Goal: Transaction & Acquisition: Purchase product/service

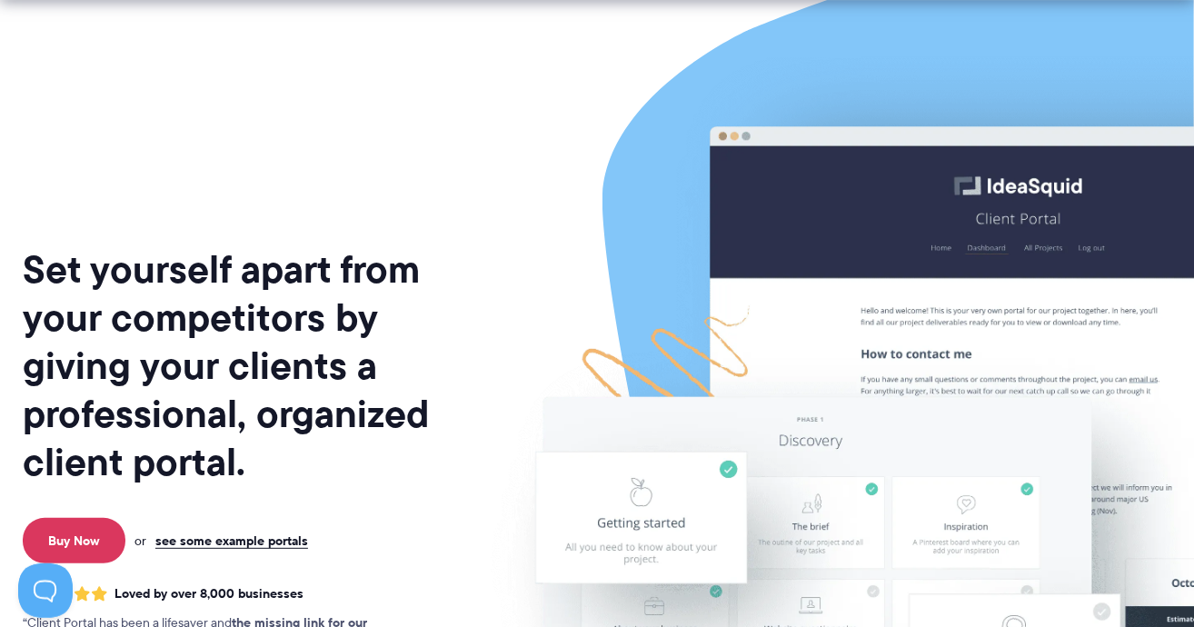
scroll to position [363, 0]
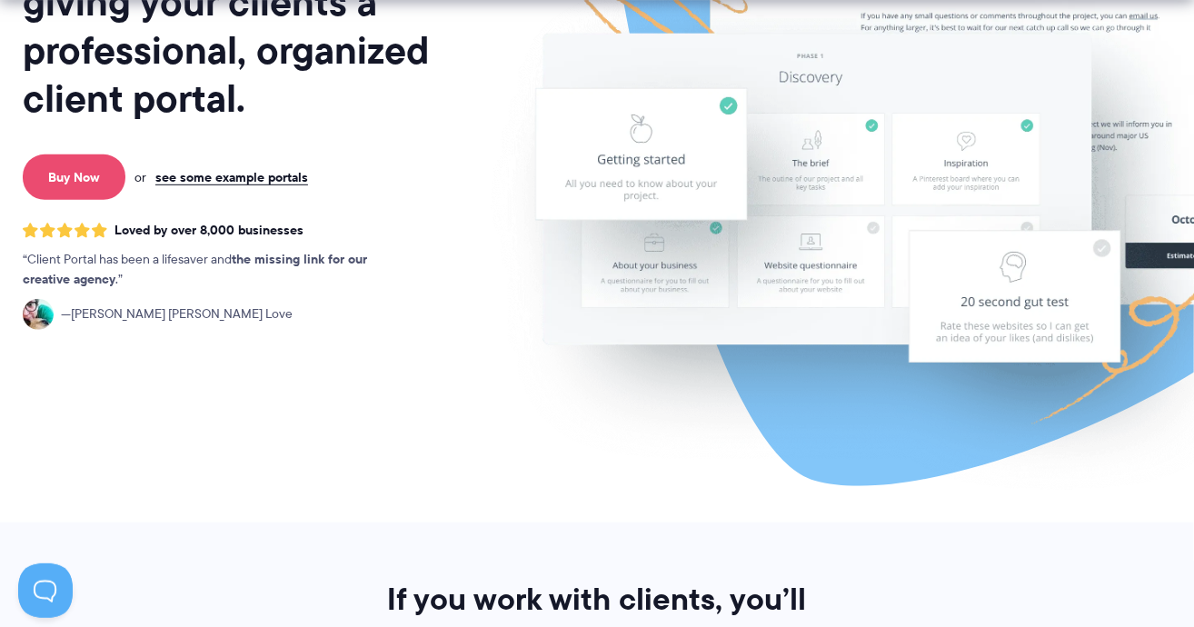
click at [91, 183] on link "Buy Now" at bounding box center [74, 176] width 103 height 45
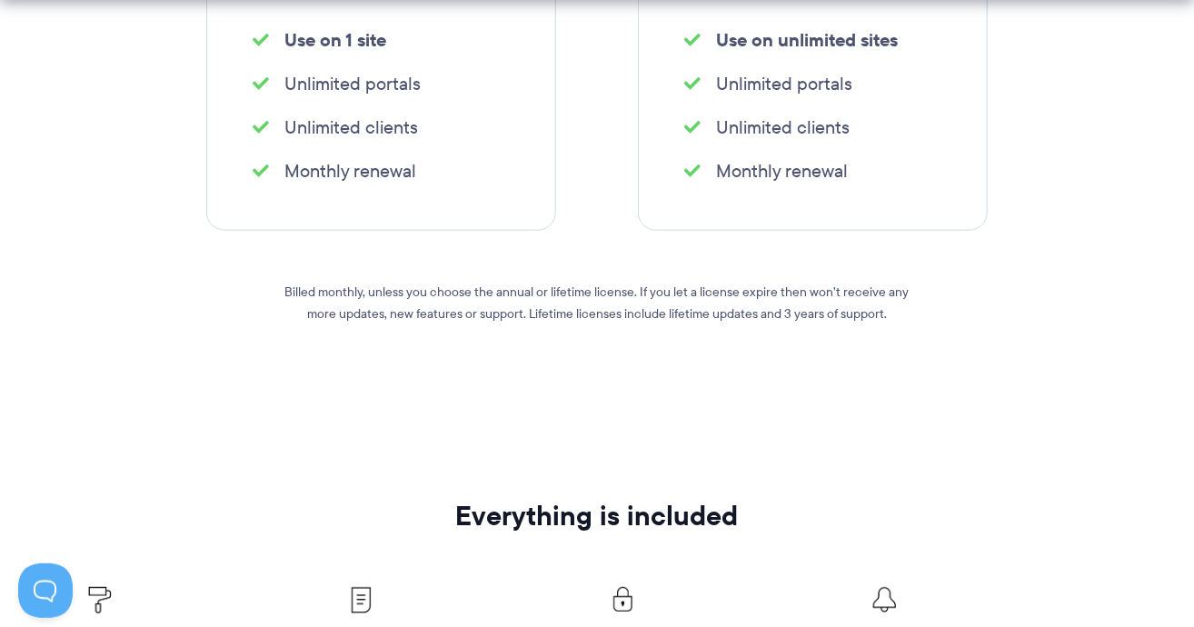
scroll to position [727, 0]
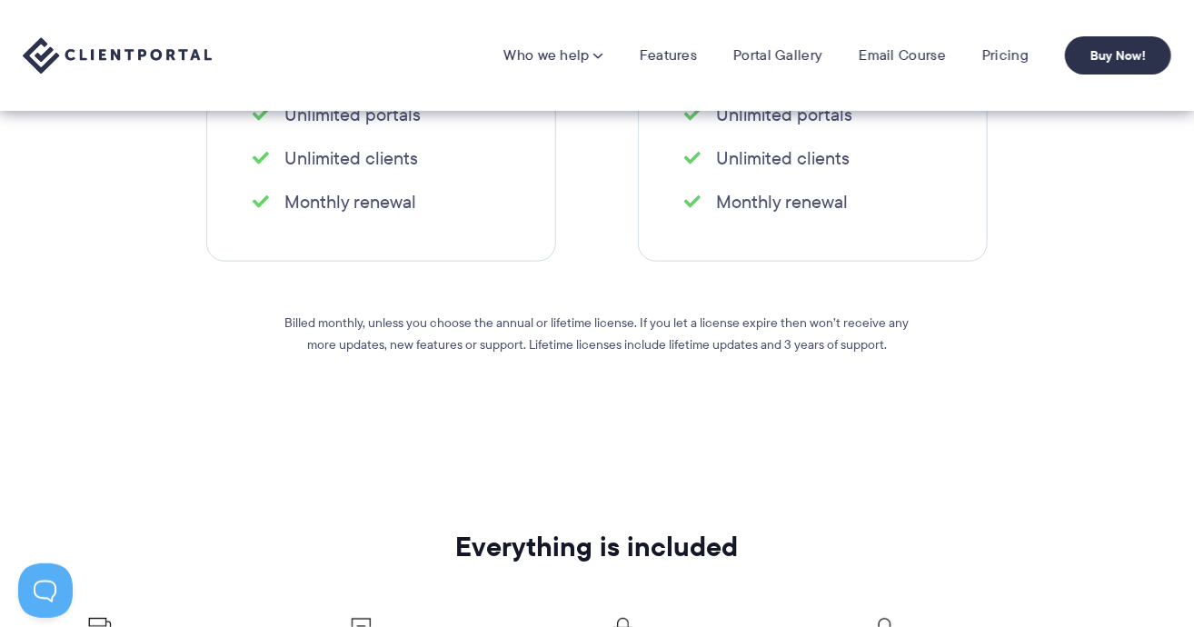
click at [333, 208] on li "Monthly renewal" at bounding box center [381, 201] width 257 height 25
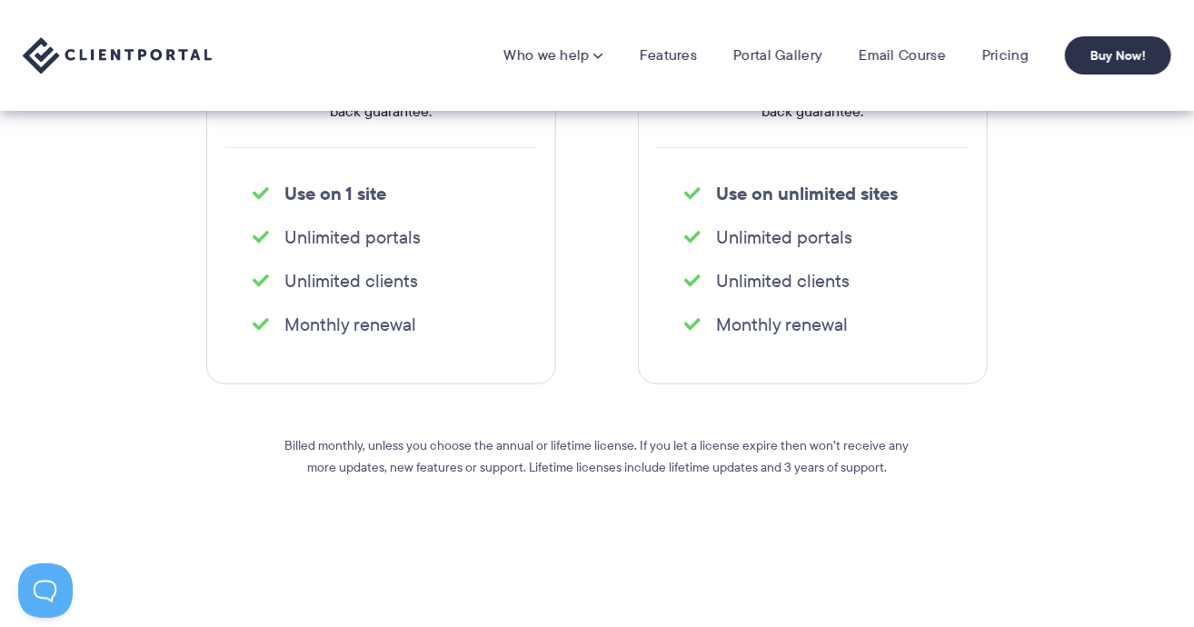
scroll to position [363, 0]
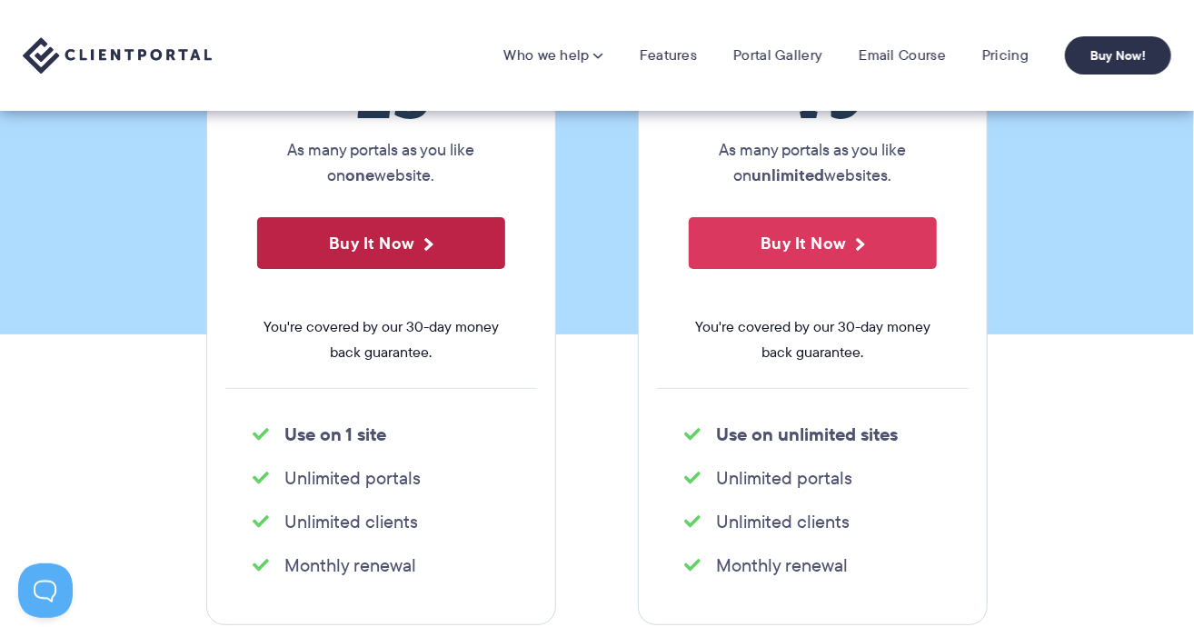
click at [387, 237] on button "Buy It Now" at bounding box center [381, 243] width 248 height 52
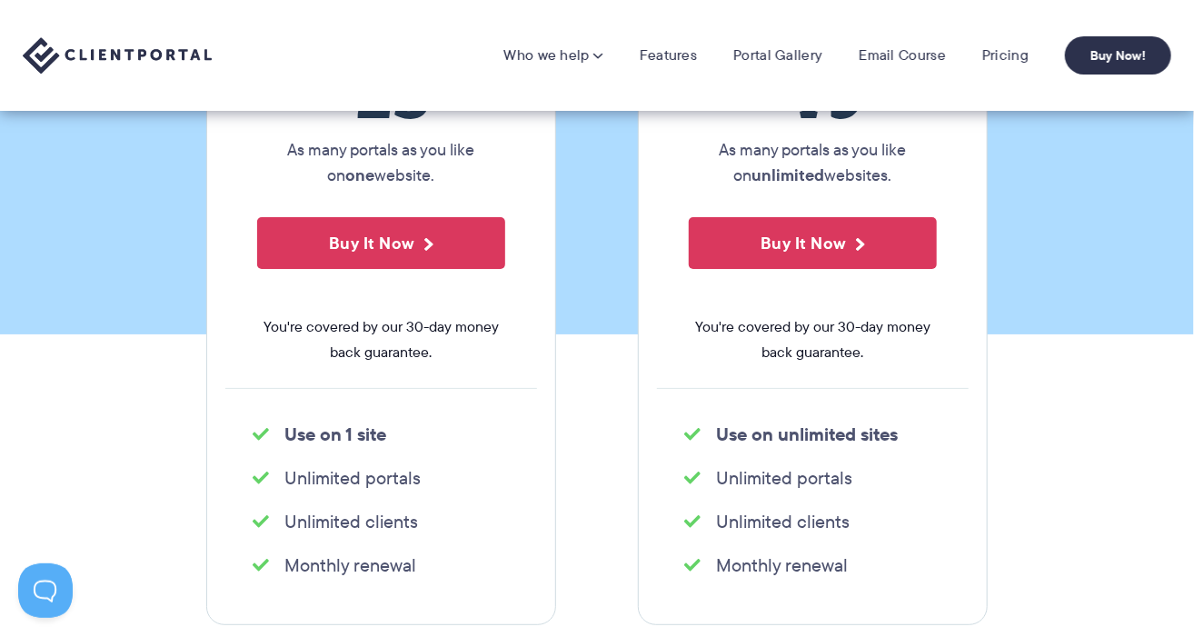
scroll to position [0, 0]
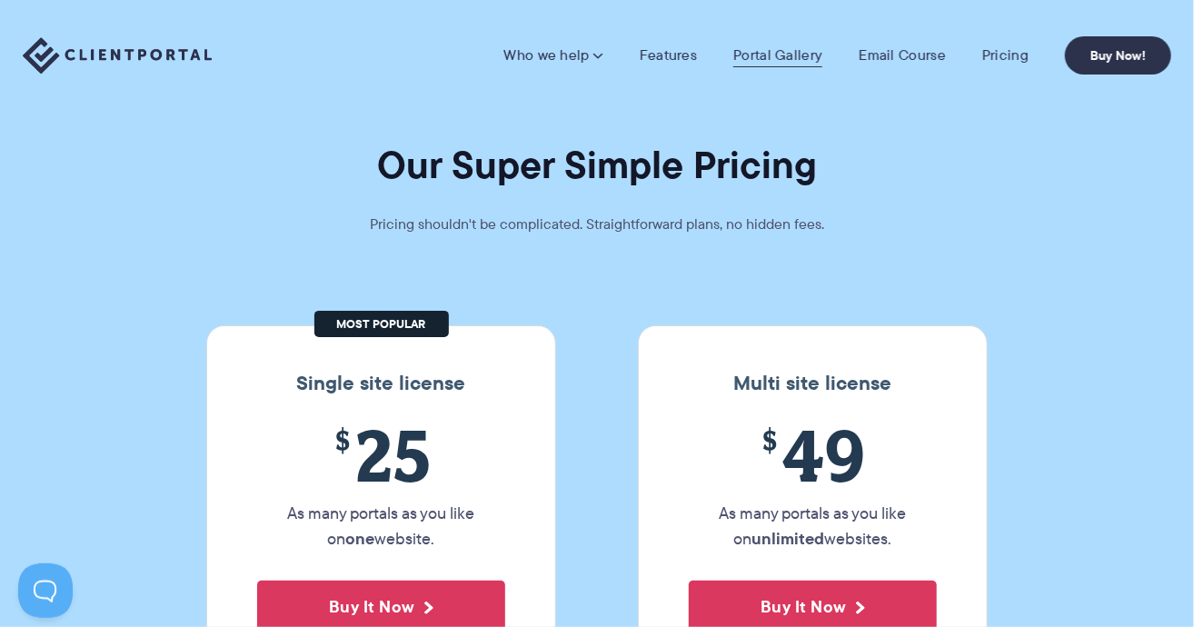
click at [776, 48] on link "Portal Gallery" at bounding box center [777, 55] width 89 height 18
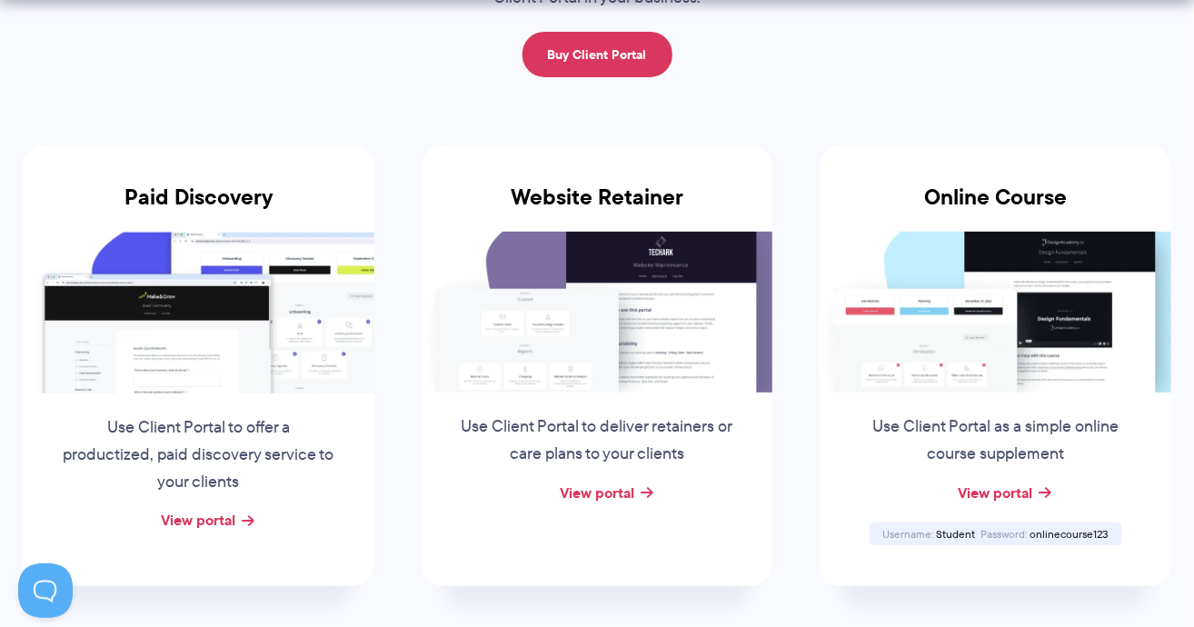
click at [254, 327] on img at bounding box center [199, 312] width 352 height 161
click at [208, 527] on link "View portal" at bounding box center [198, 520] width 75 height 22
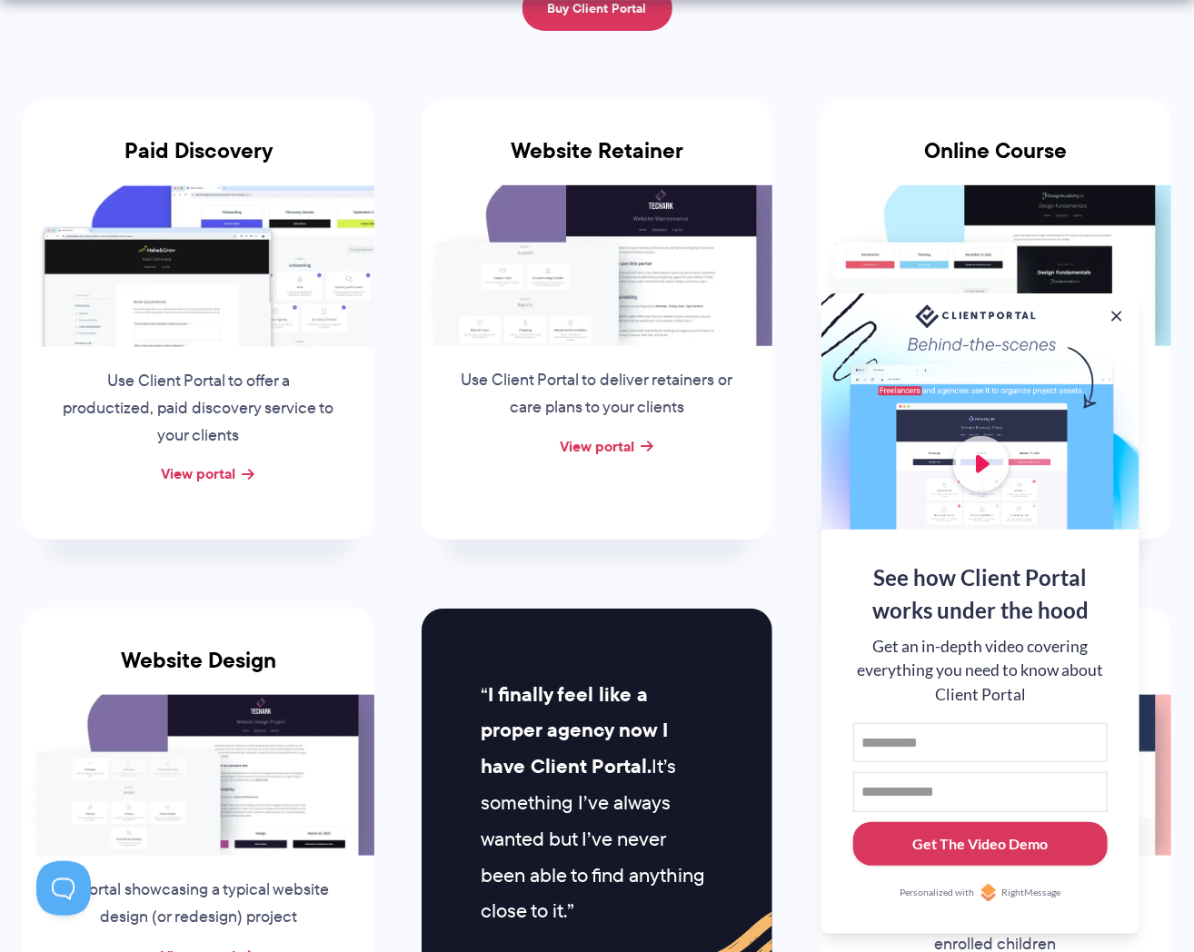
scroll to position [363, 0]
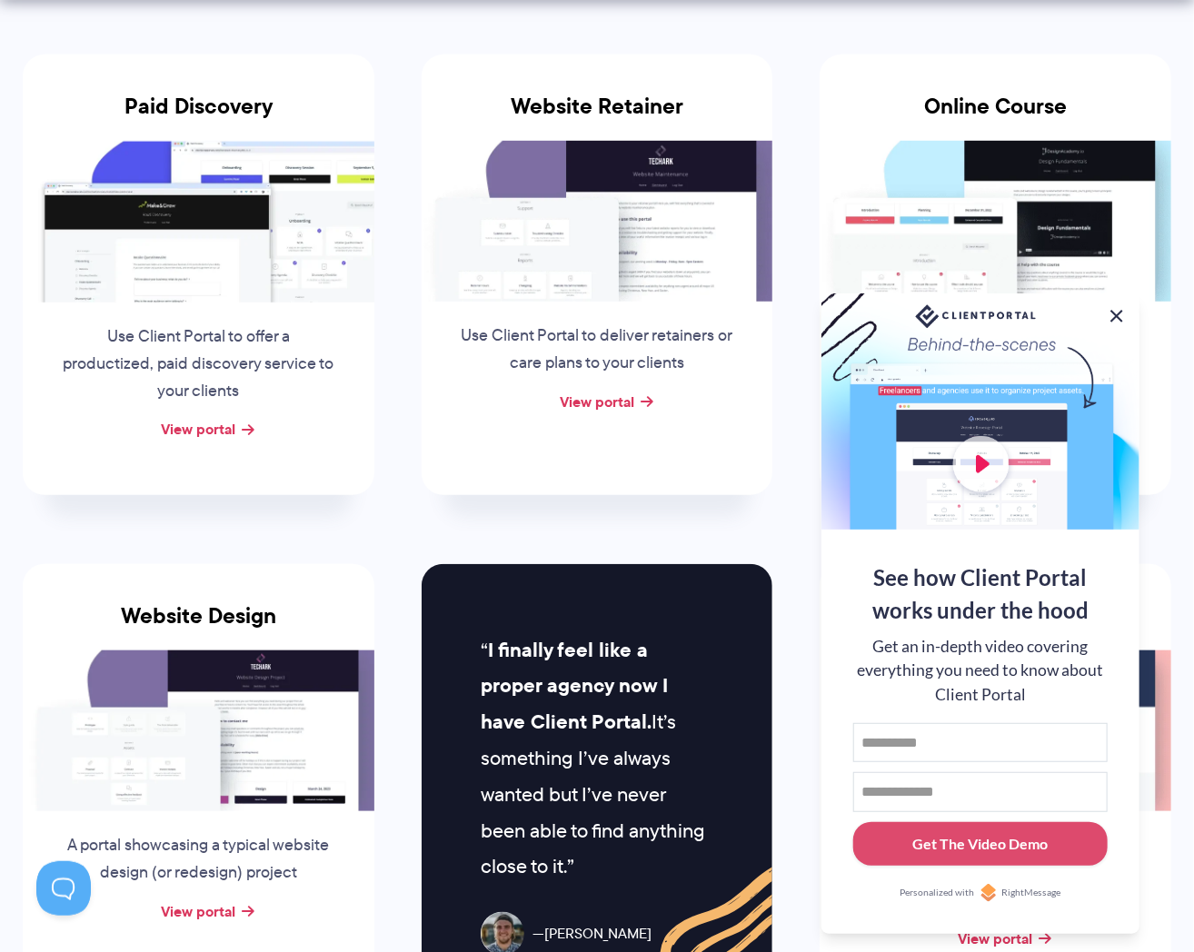
click at [1116, 313] on button at bounding box center [1117, 316] width 22 height 22
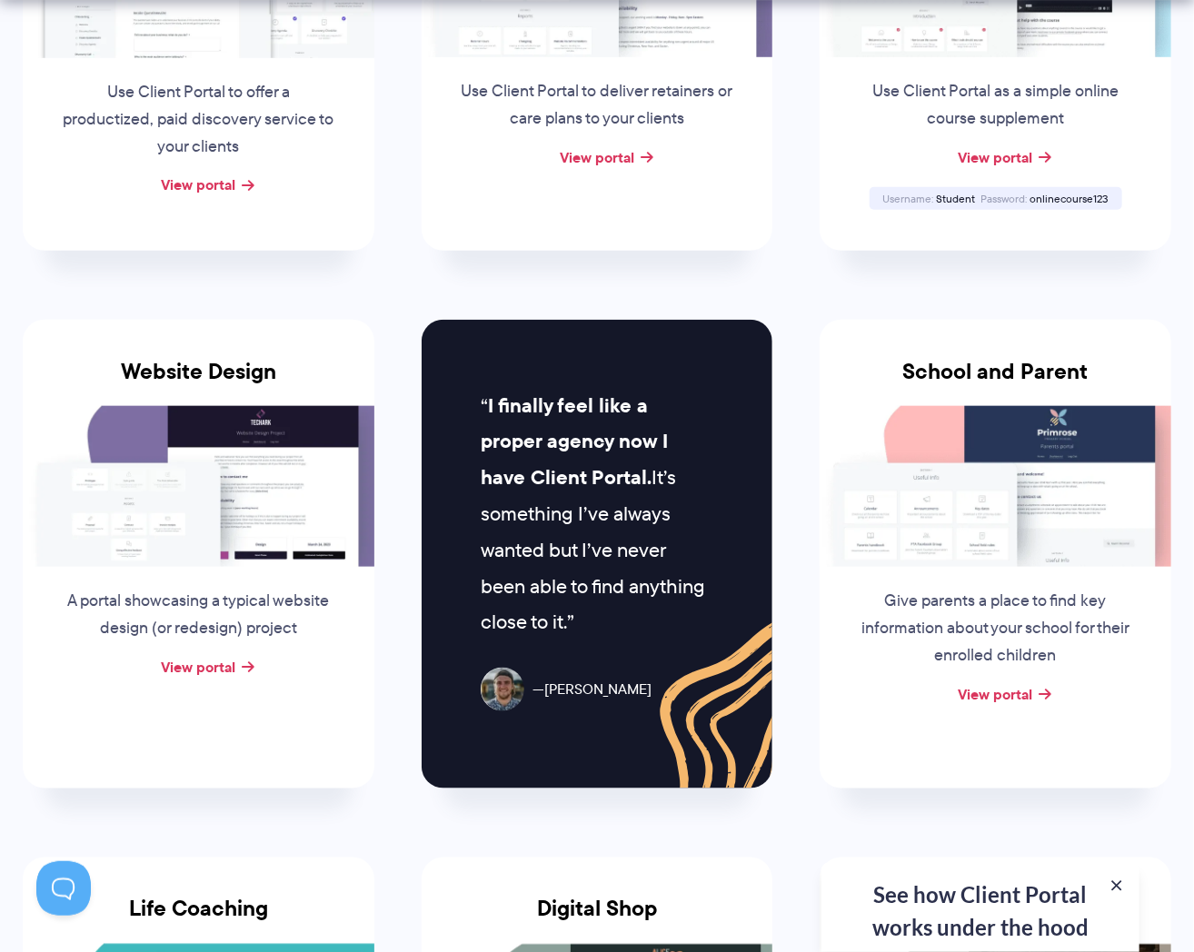
scroll to position [636, 0]
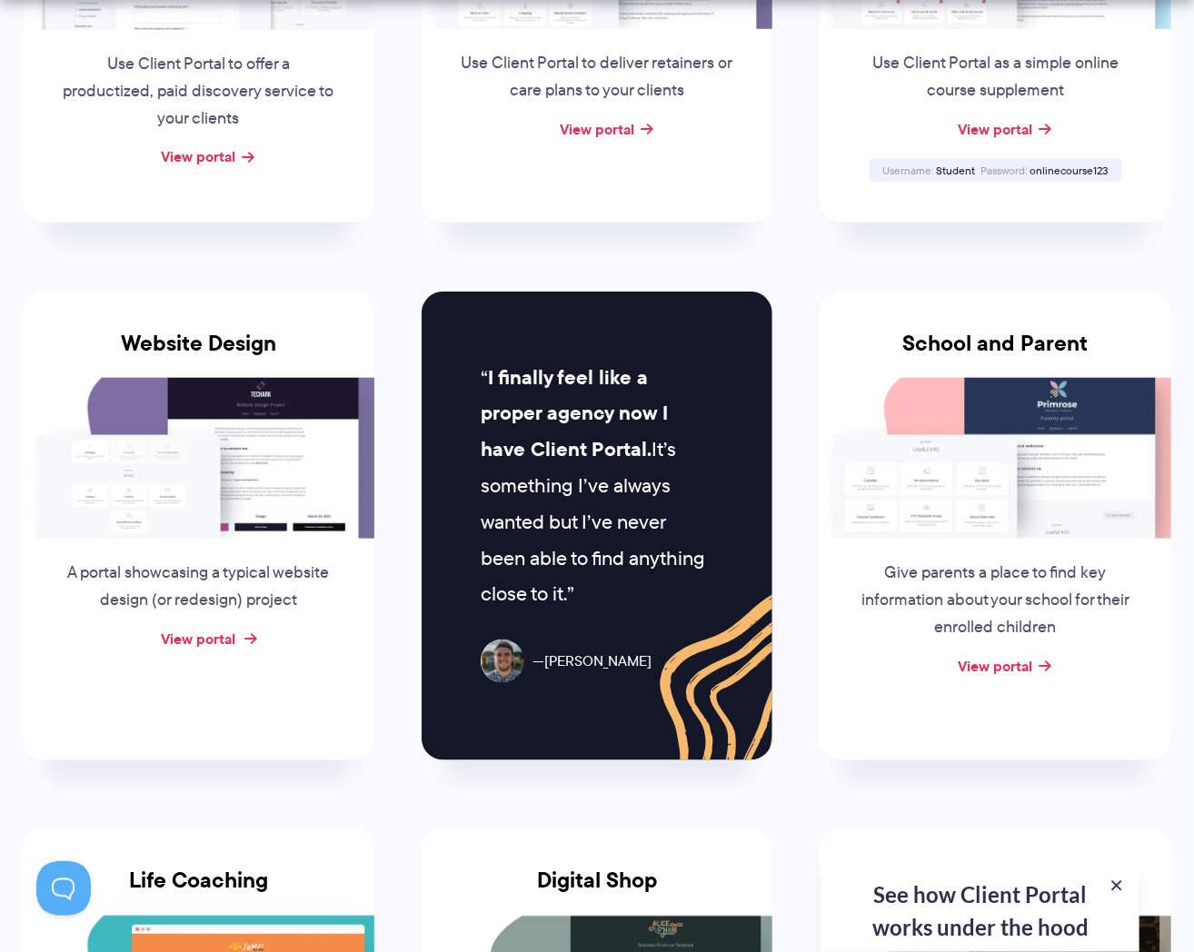
click at [208, 626] on link "View portal" at bounding box center [198, 639] width 75 height 22
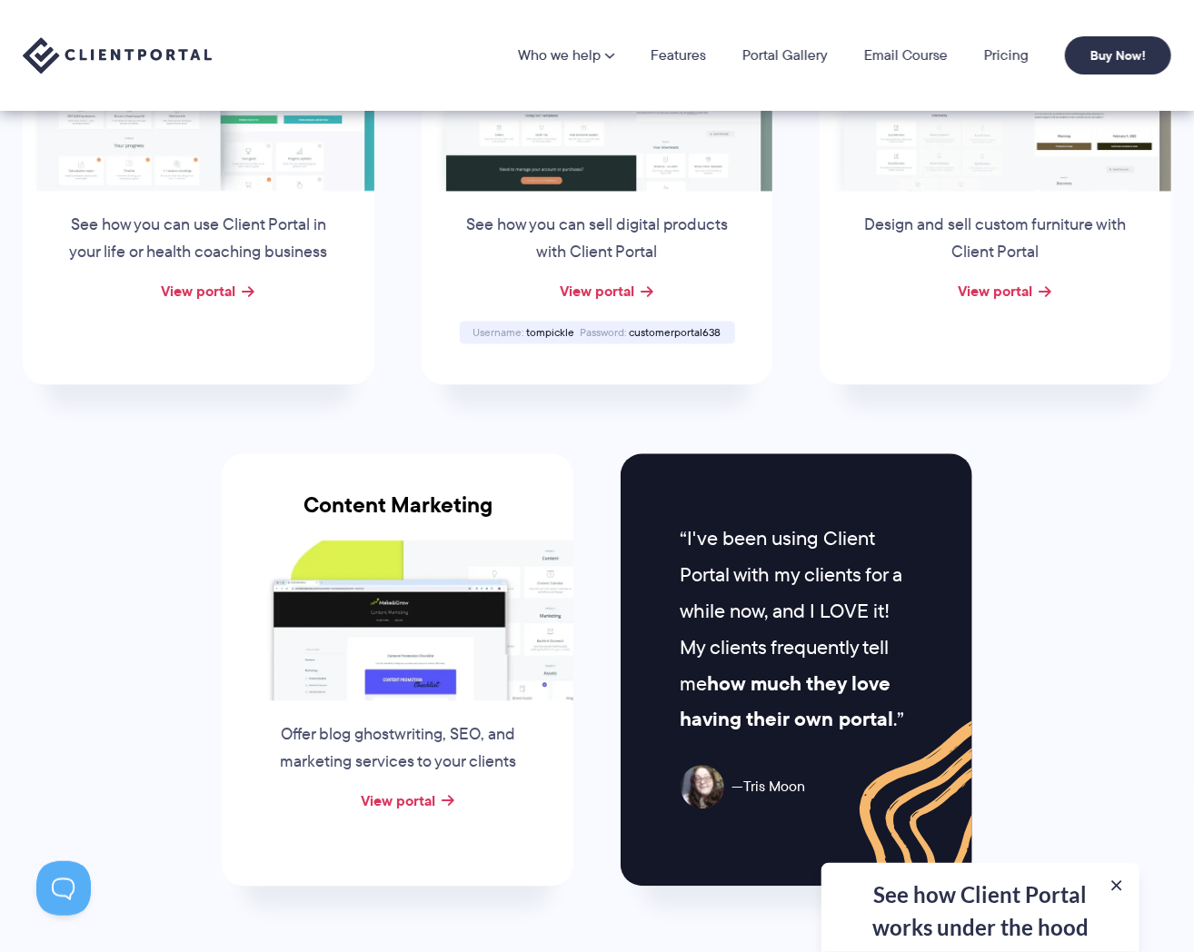
scroll to position [1363, 0]
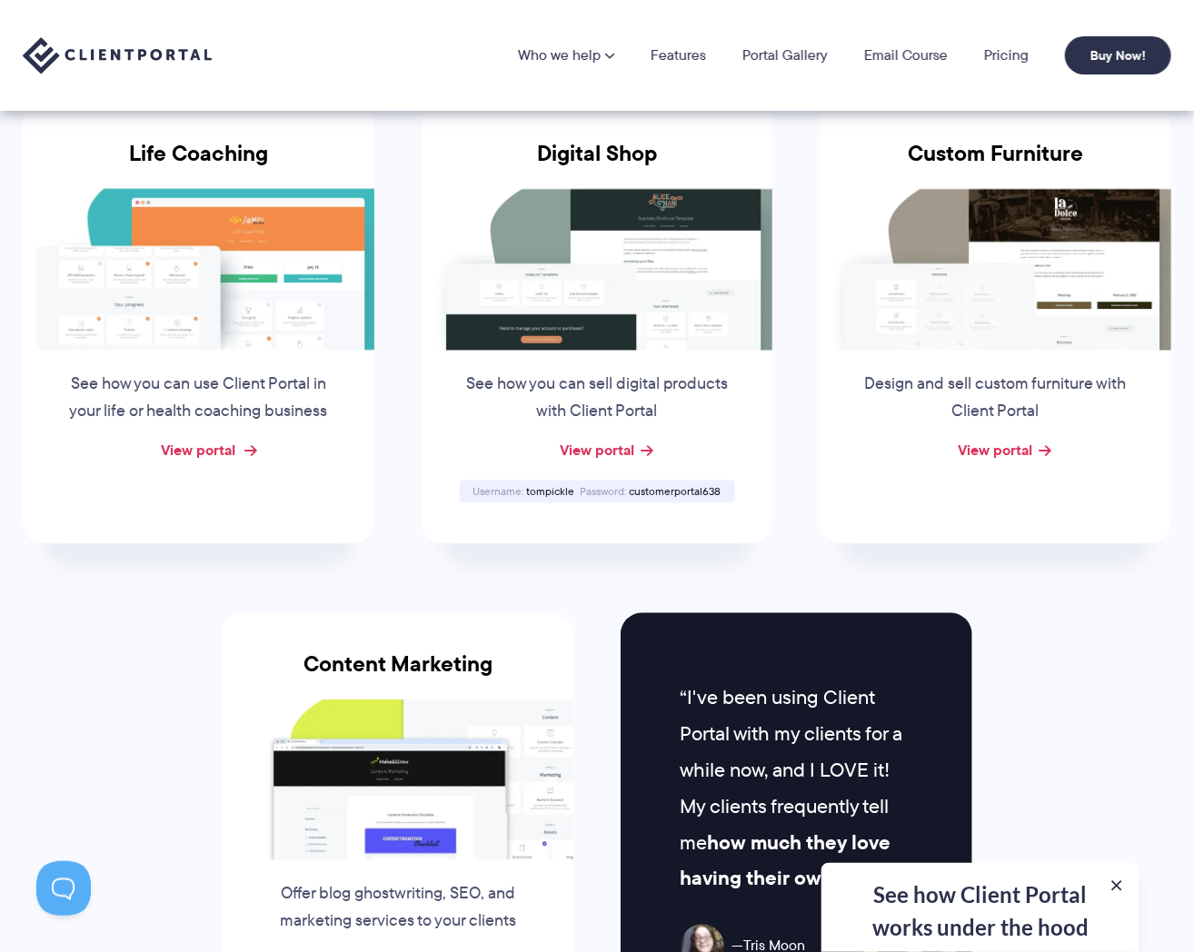
click at [174, 440] on link "View portal" at bounding box center [198, 451] width 75 height 22
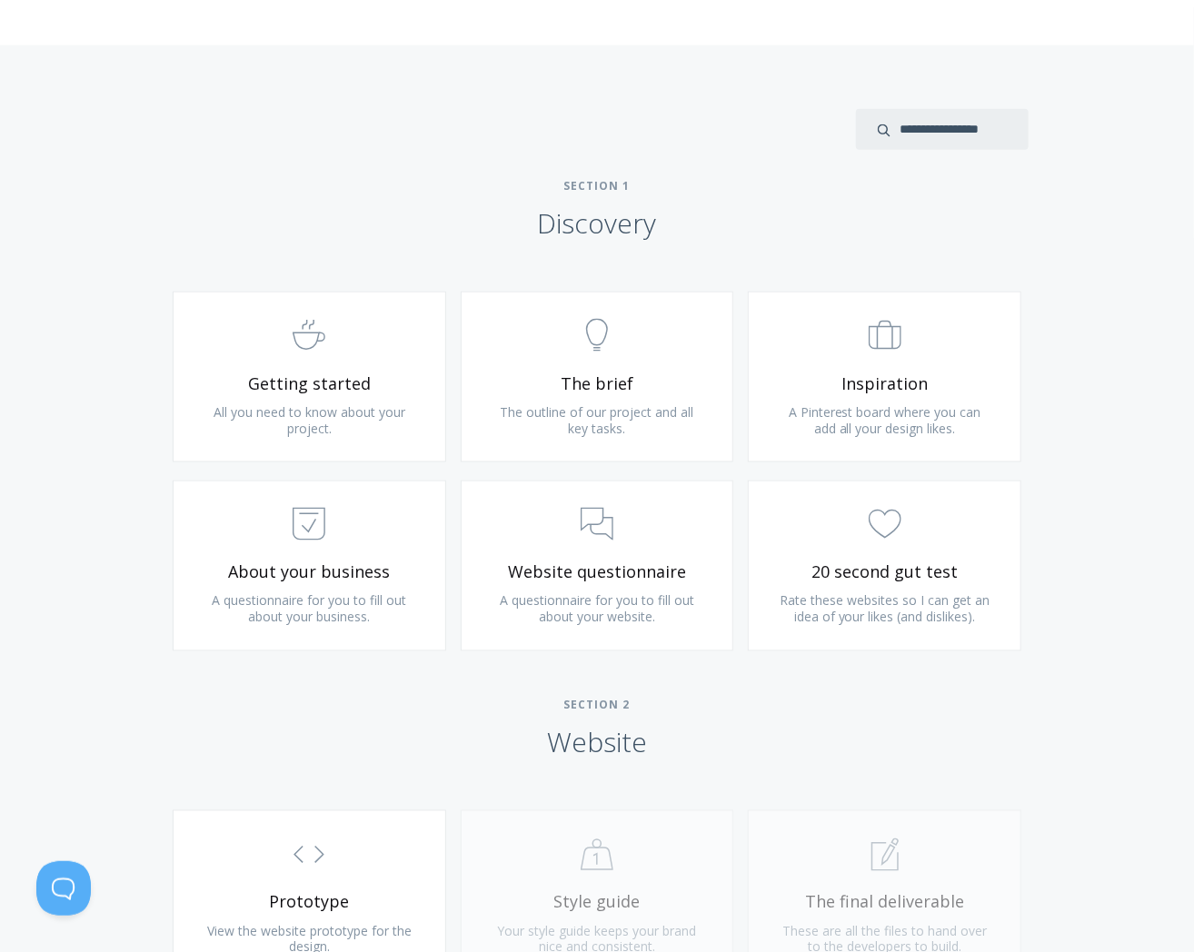
scroll to position [909, 0]
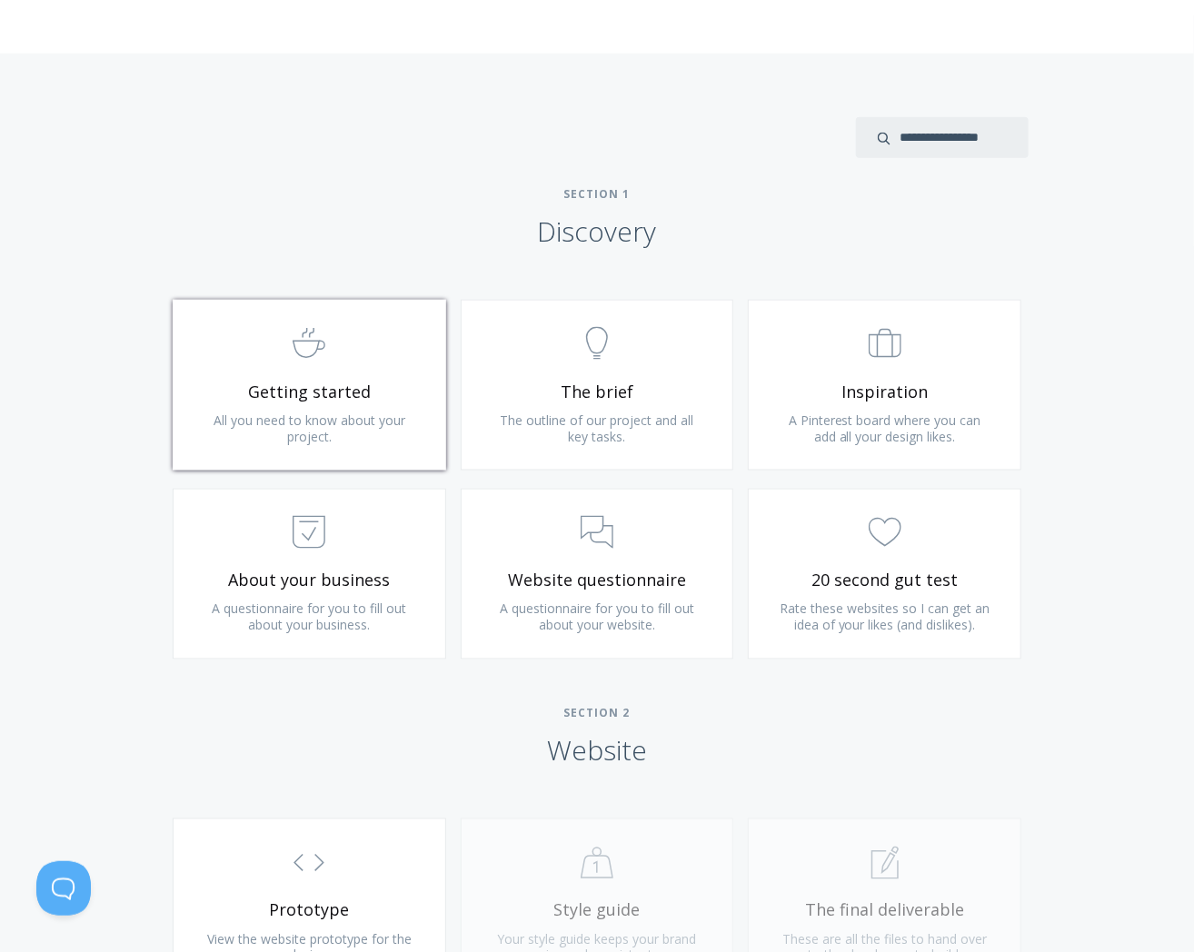
click at [349, 463] on link ".st0{fill:none;stroke:#000000;stroke-width:2;stroke-miterlimit:10;} Untitled-22…" at bounding box center [310, 385] width 274 height 171
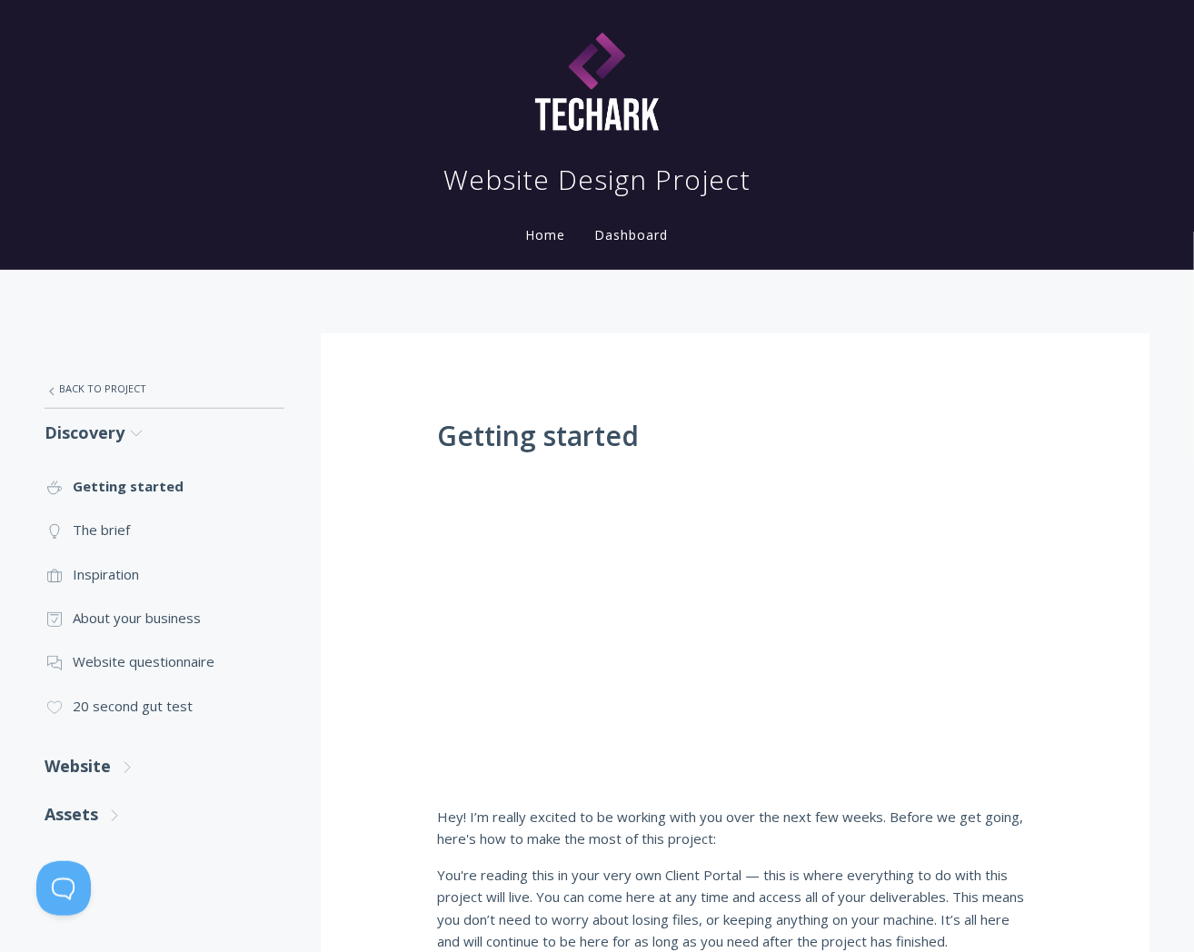
click at [124, 771] on polyline at bounding box center [126, 767] width 5 height 11
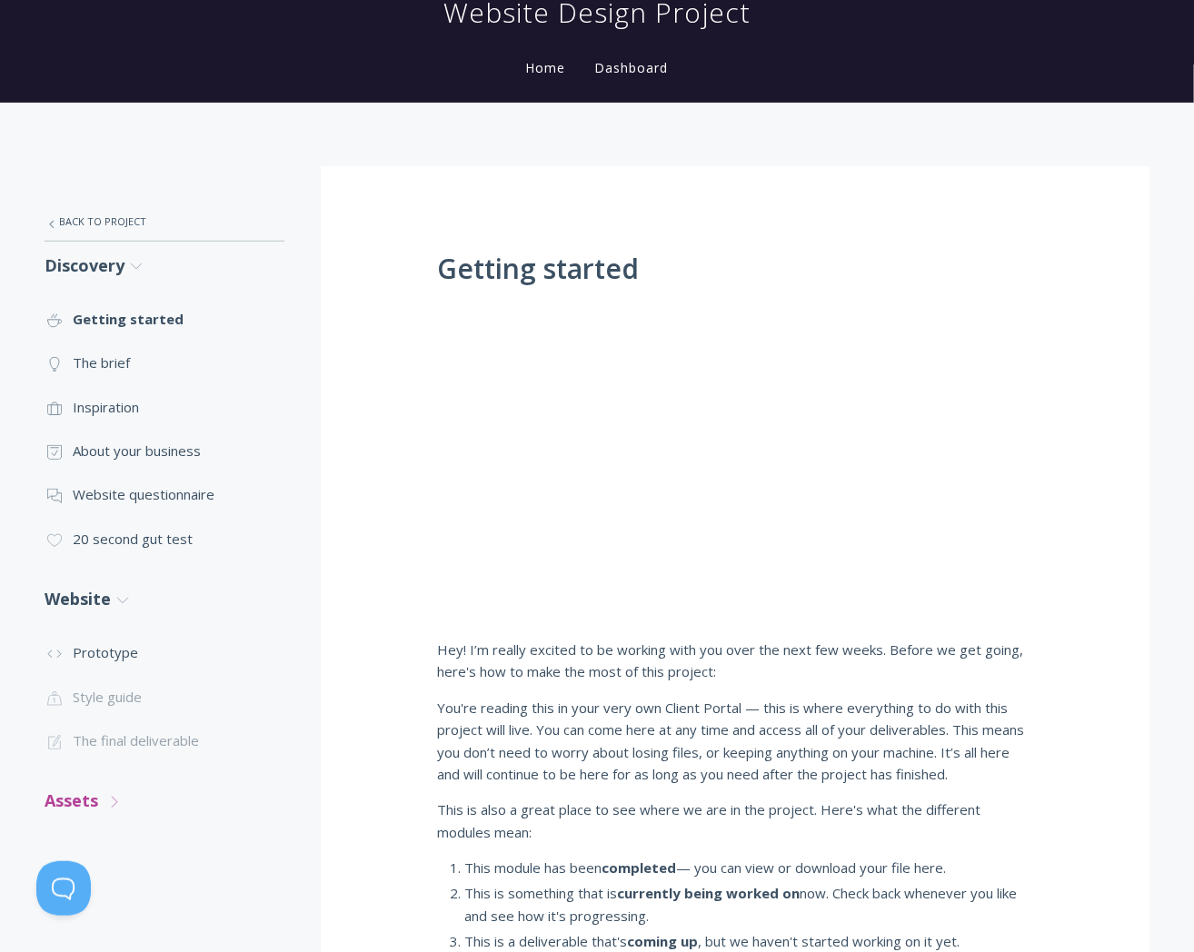
scroll to position [182, 0]
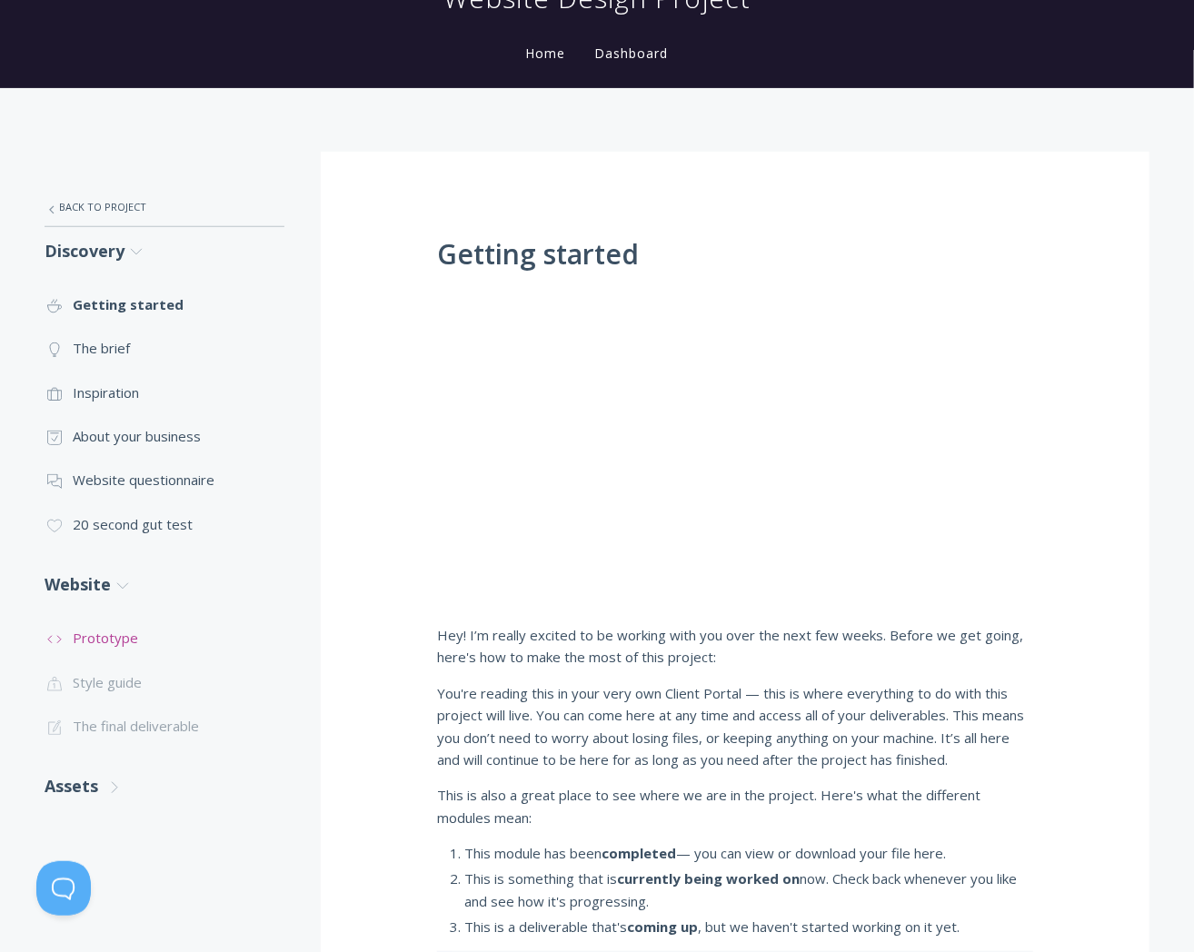
click at [105, 644] on link ".st0{fill:none;stroke:#000000;stroke-width:2;stroke-miterlimit:10;} Untitled-16…" at bounding box center [165, 638] width 240 height 44
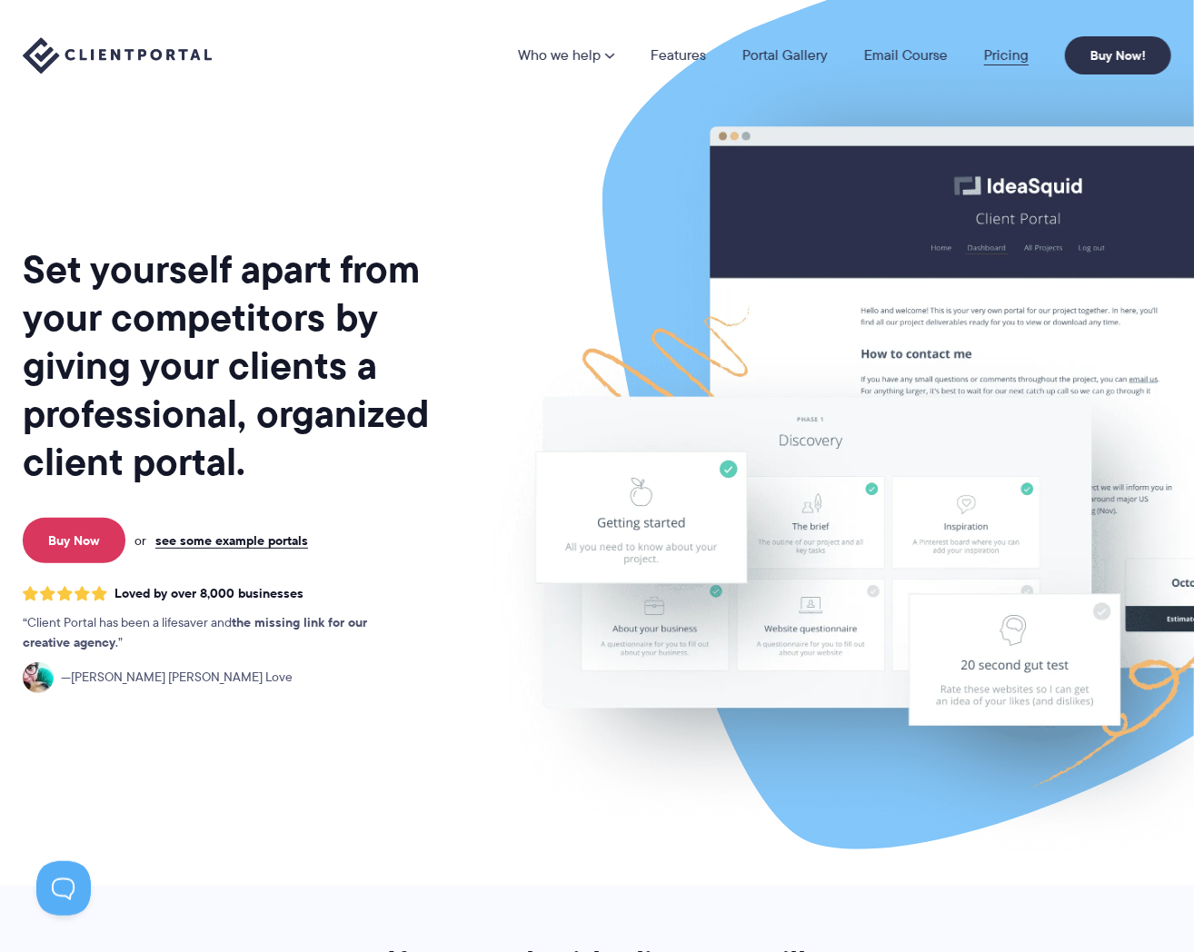
click at [1021, 48] on link "Pricing" at bounding box center [1006, 55] width 45 height 15
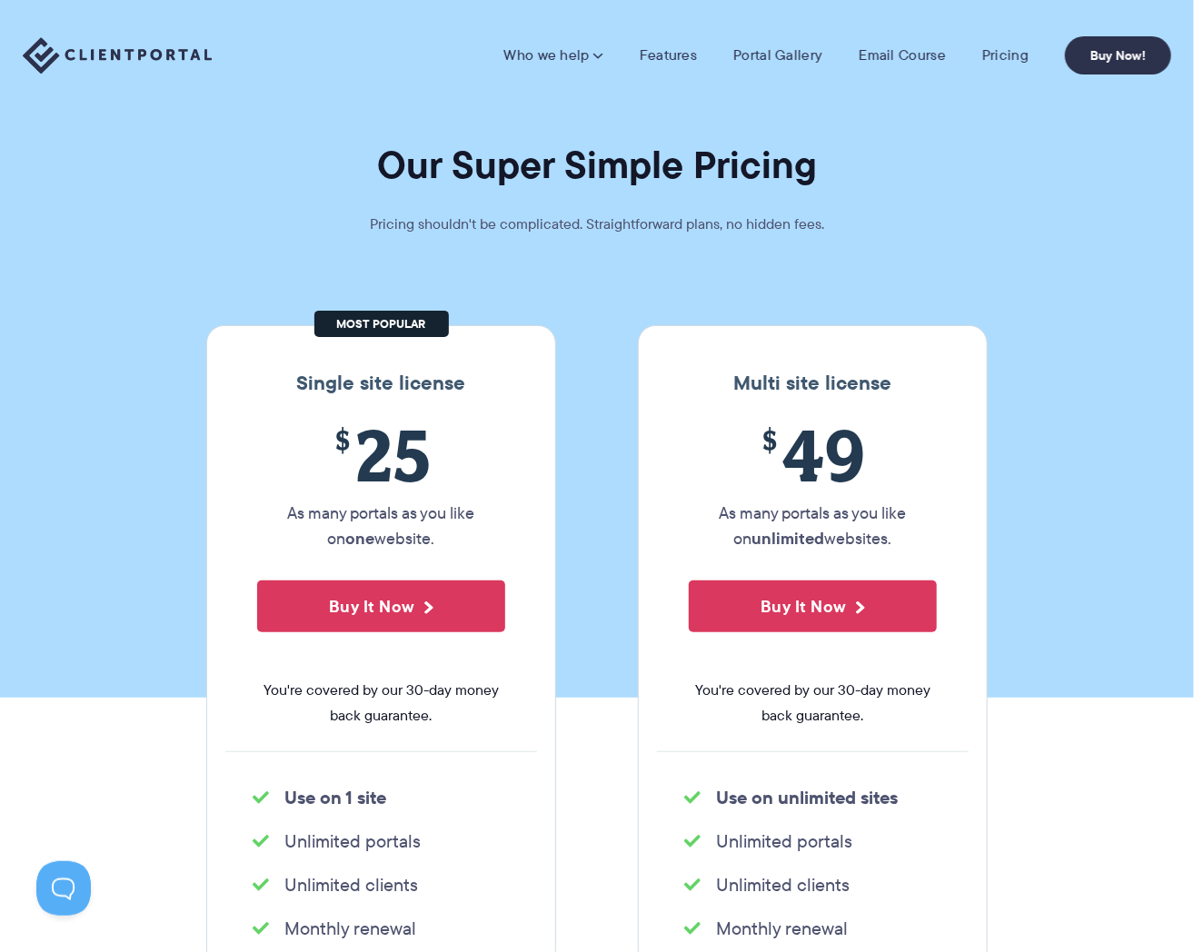
click at [381, 527] on p "As many portals as you like on one website." at bounding box center [381, 526] width 248 height 51
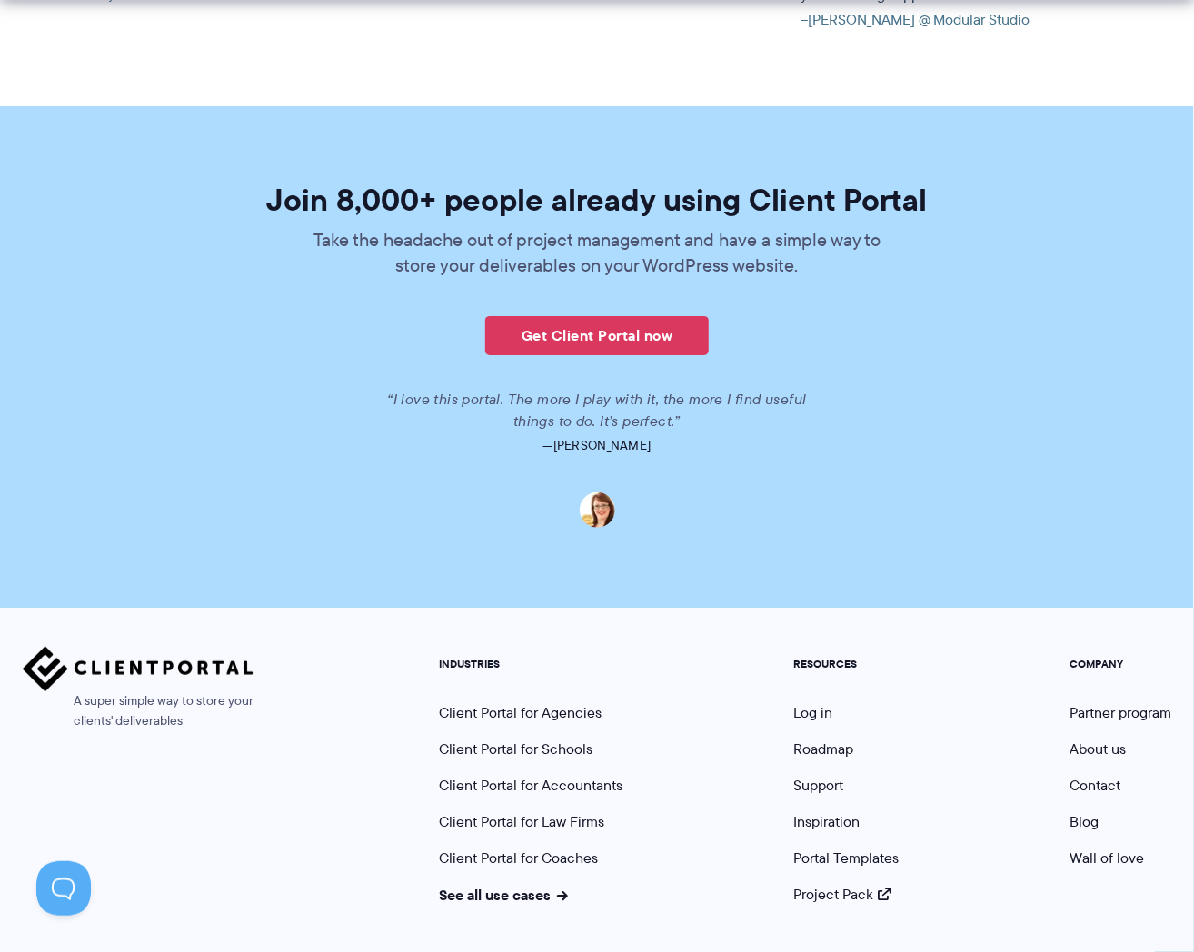
scroll to position [4271, 0]
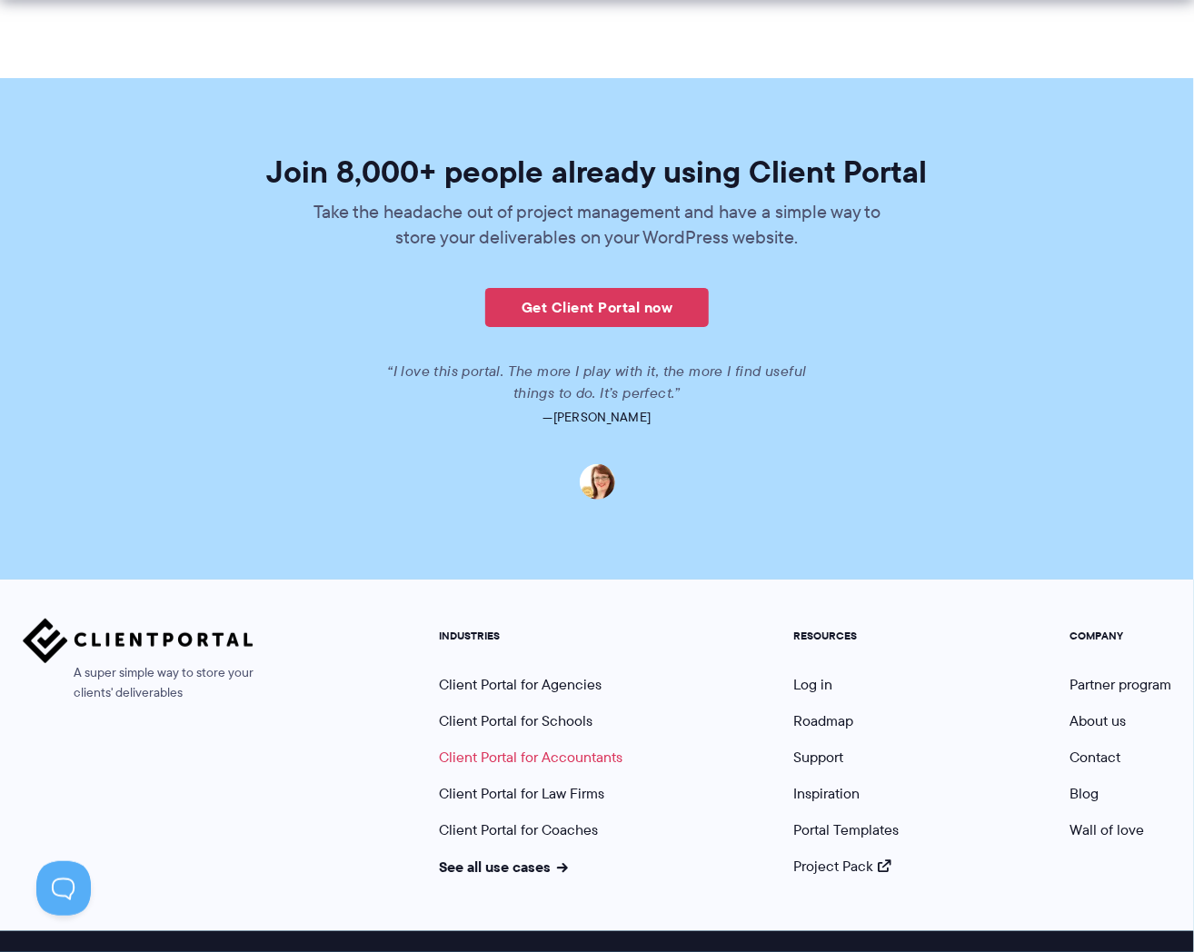
click at [554, 747] on link "Client Portal for Accountants" at bounding box center [531, 757] width 184 height 21
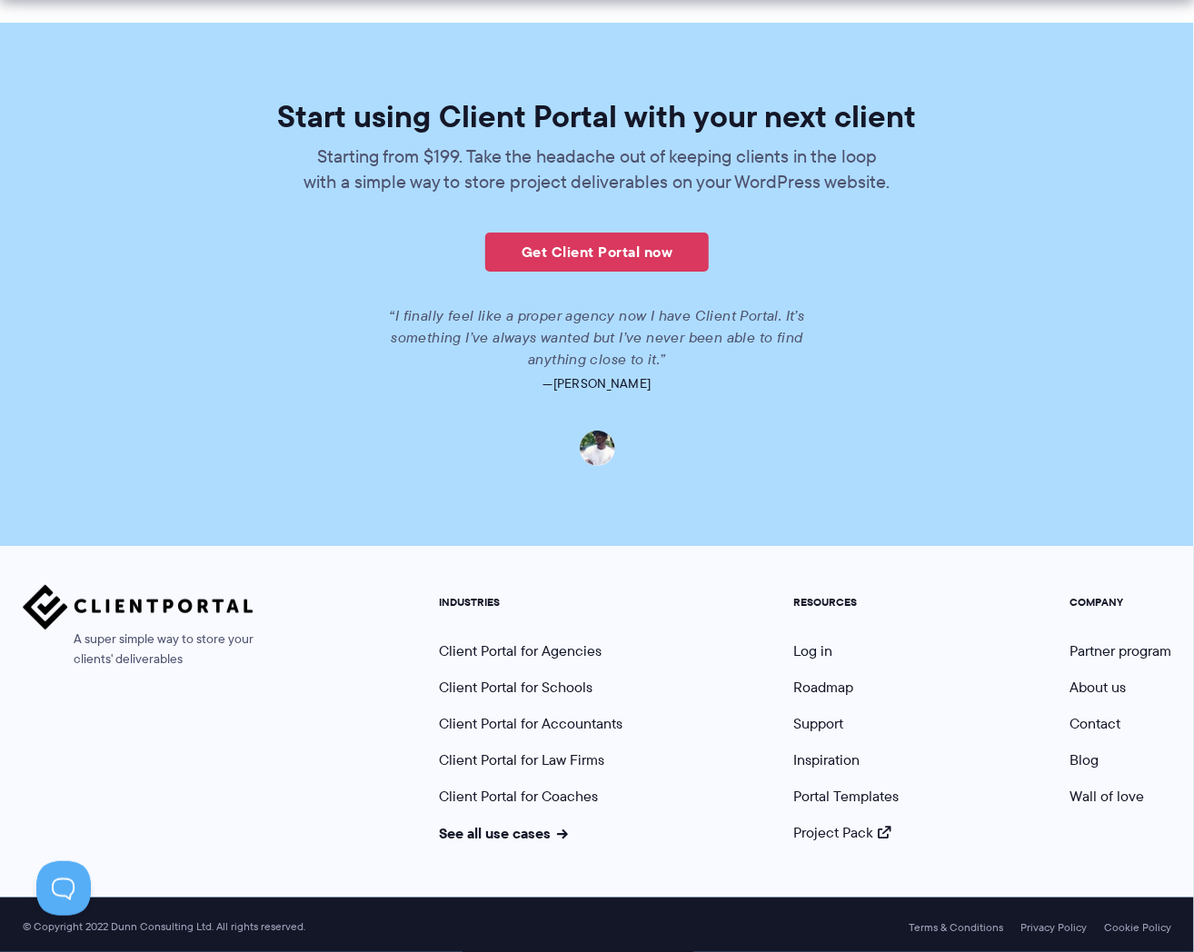
scroll to position [3951, 0]
click at [849, 798] on link "Portal Templates" at bounding box center [845, 796] width 105 height 21
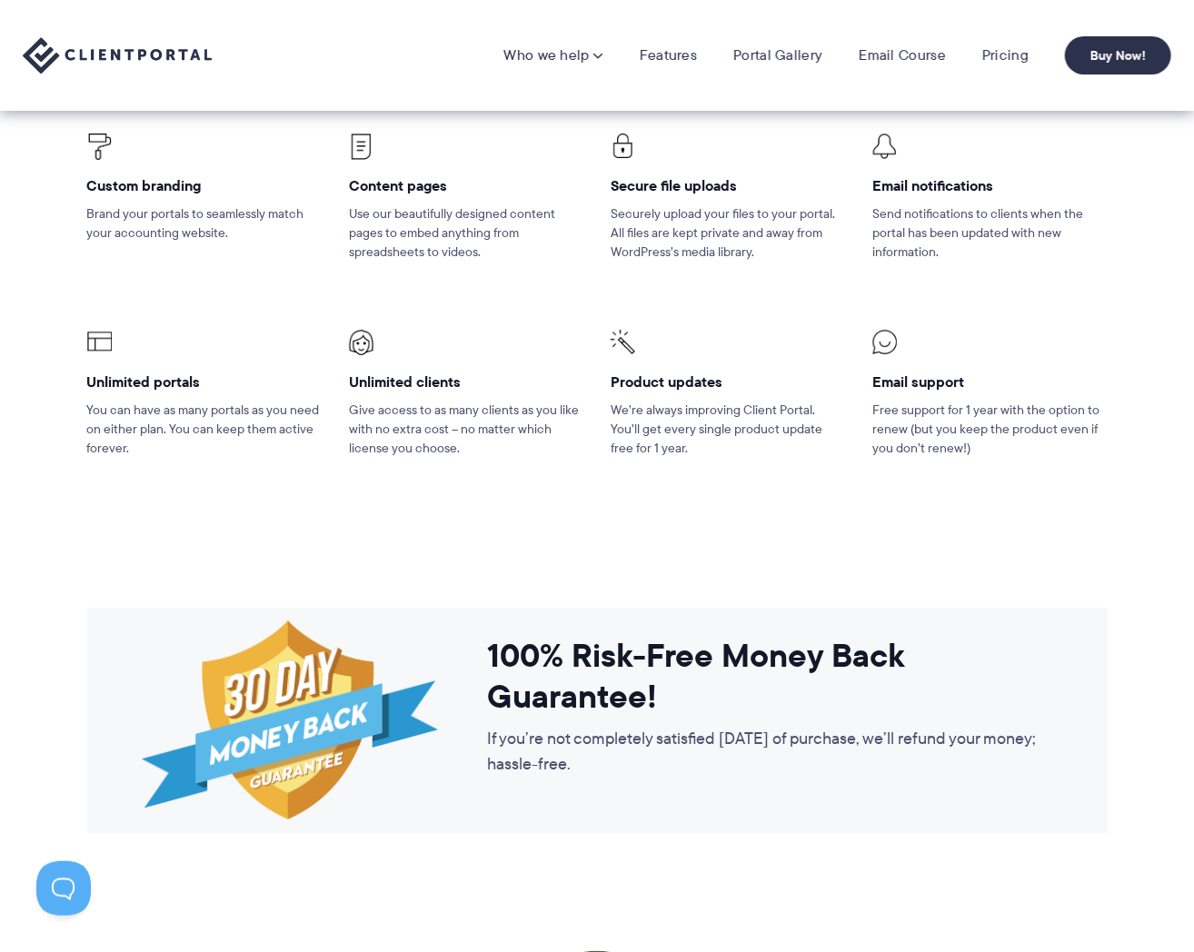
scroll to position [2588, 0]
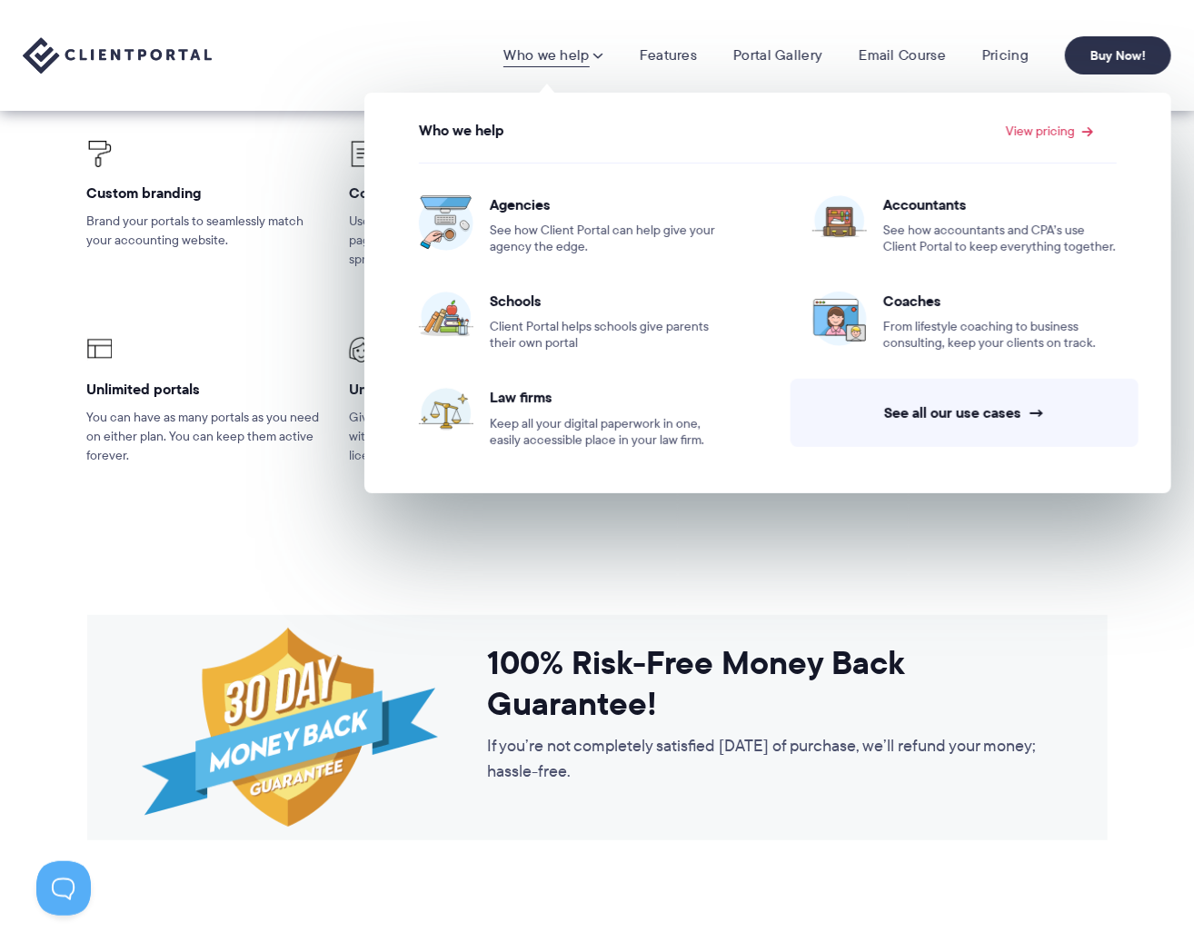
click at [536, 63] on link "Who we help" at bounding box center [552, 55] width 99 height 18
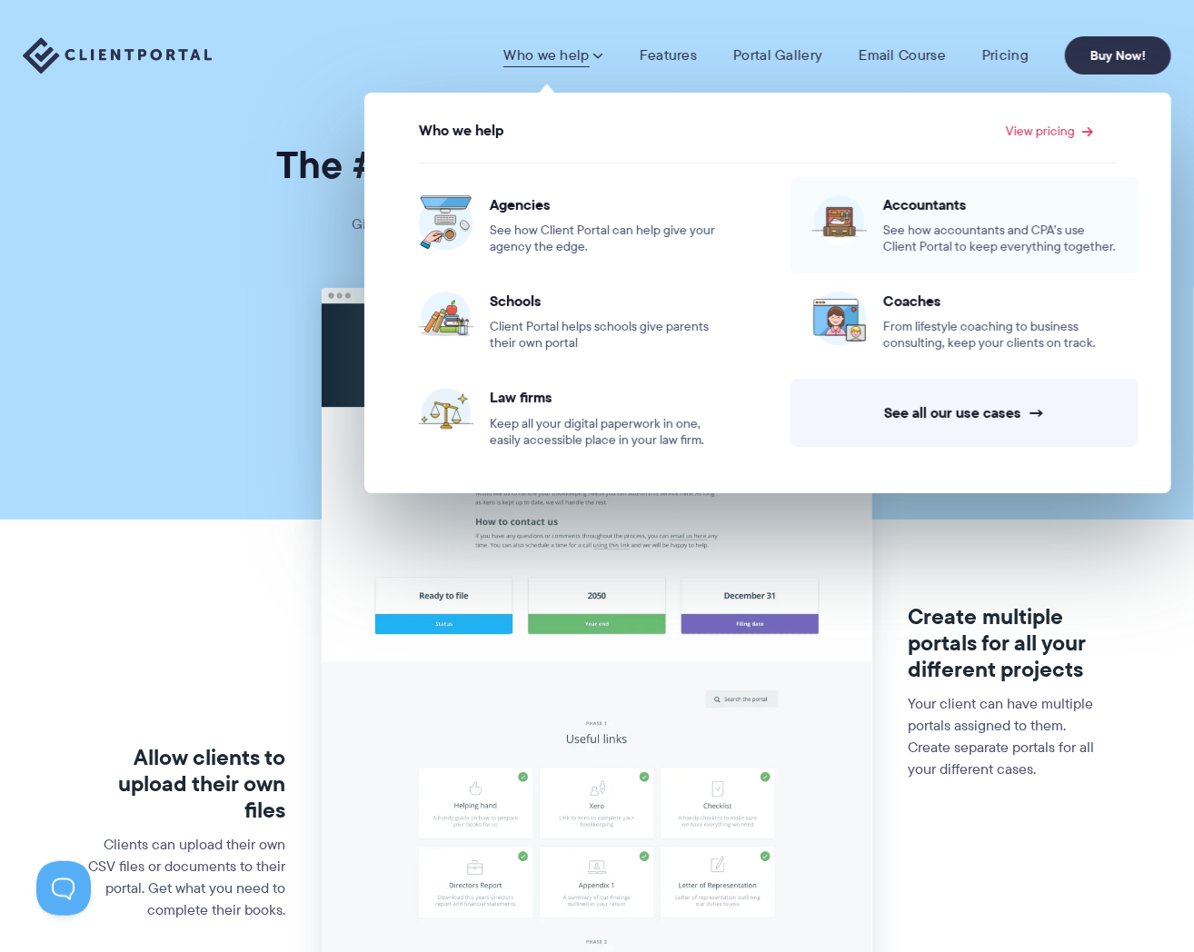
click at [960, 244] on span "See how accountants and CPA’s use Client Portal to keep everything together." at bounding box center [1000, 239] width 234 height 33
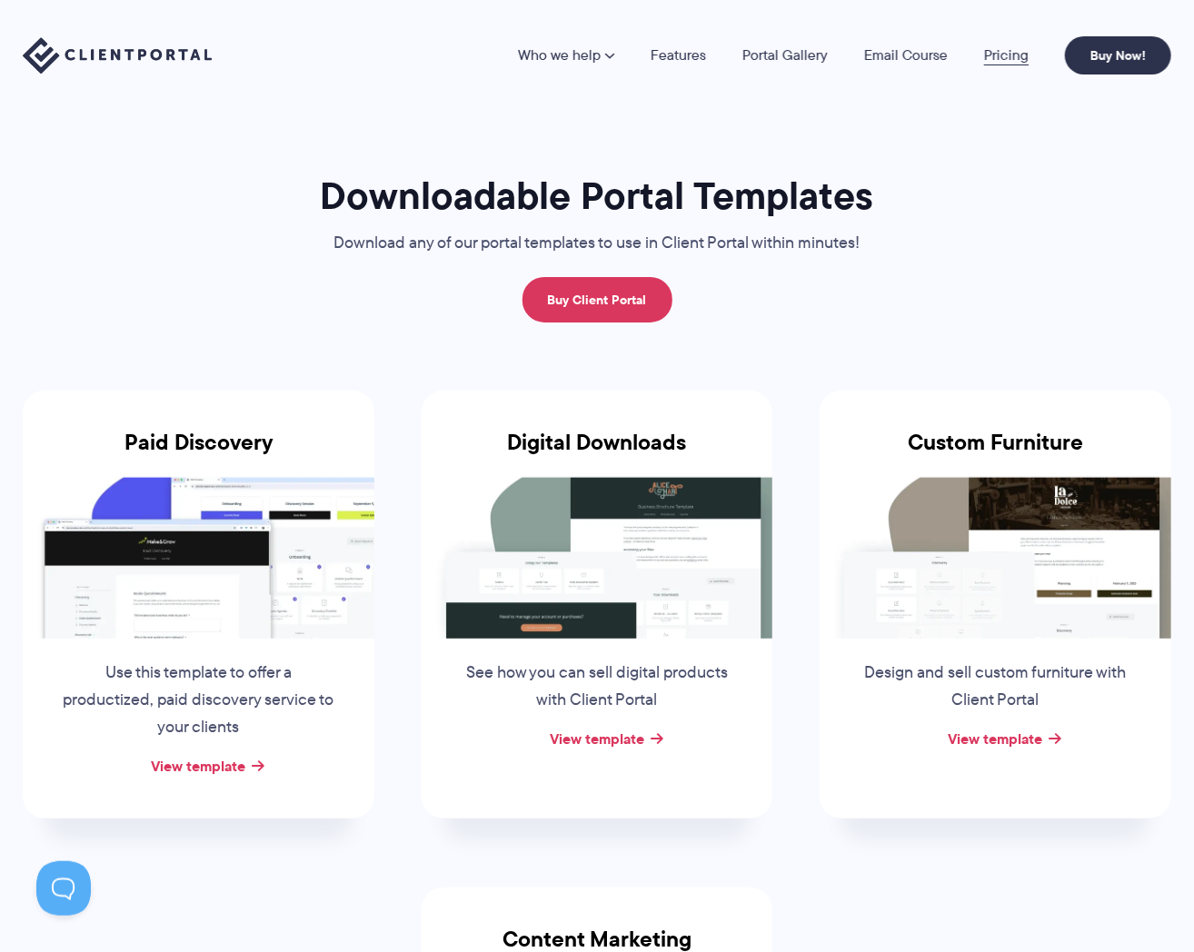
click at [1017, 59] on link "Pricing" at bounding box center [1006, 55] width 45 height 15
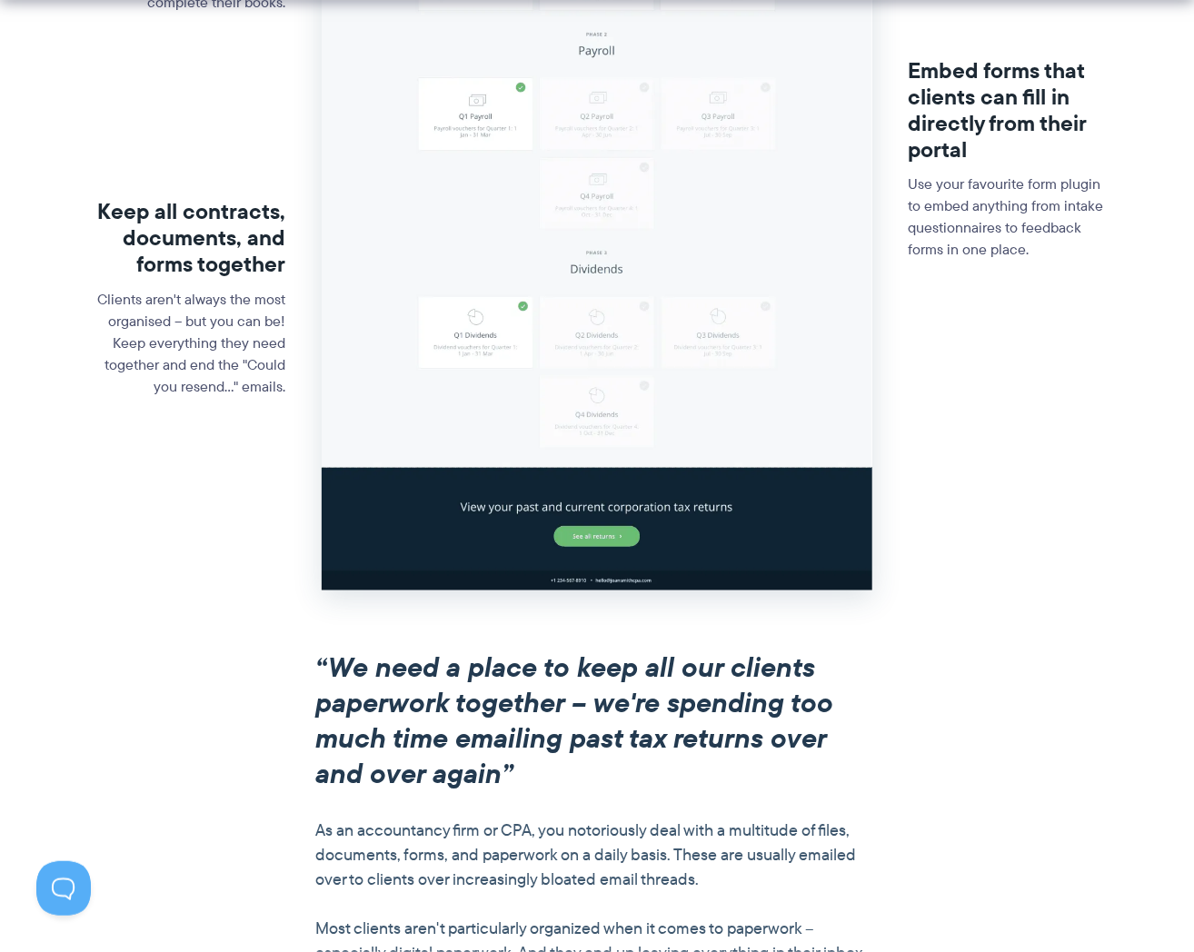
scroll to position [1000, 0]
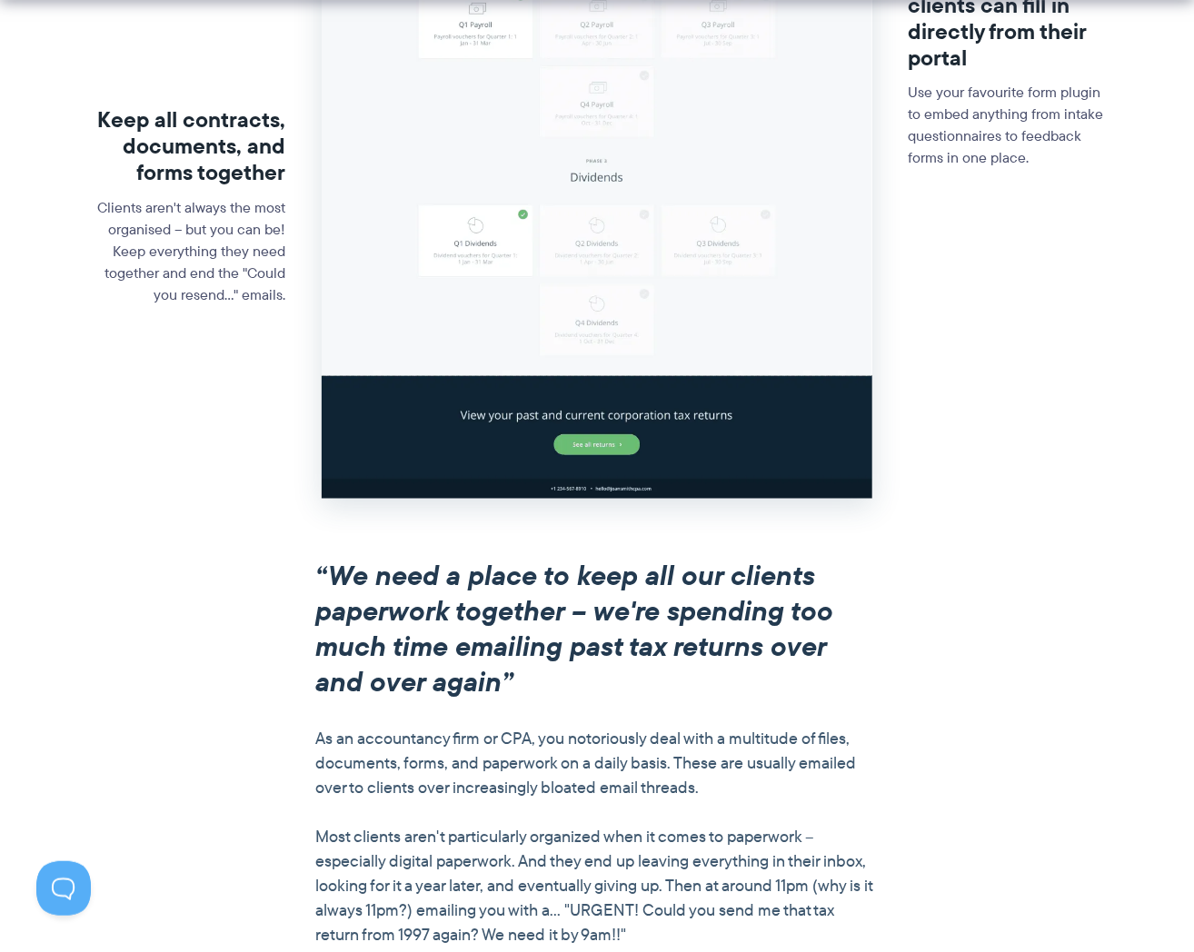
click at [408, 710] on div "“We need a place to keep all our clients paperwork together – we're spending to…" at bounding box center [596, 852] width 563 height 588
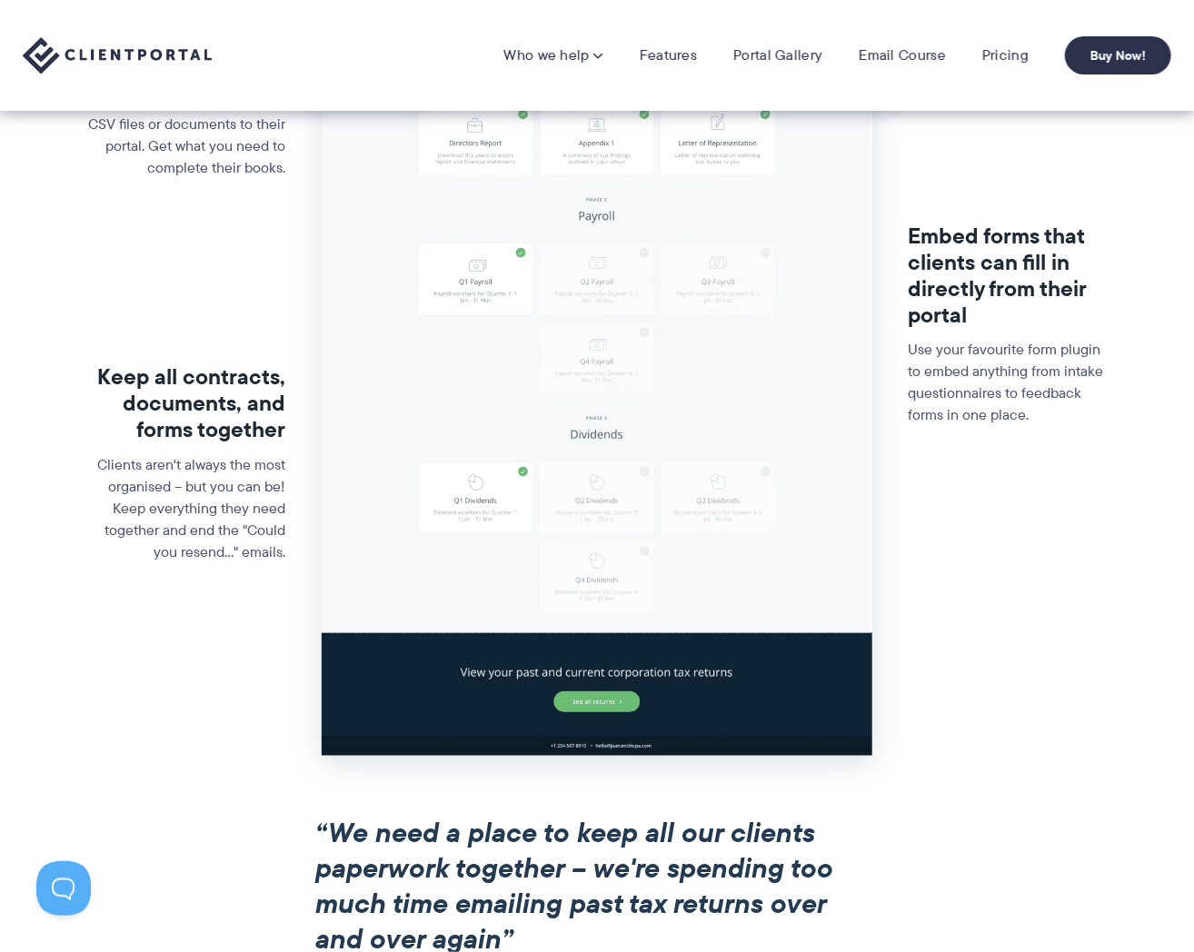
scroll to position [0, 0]
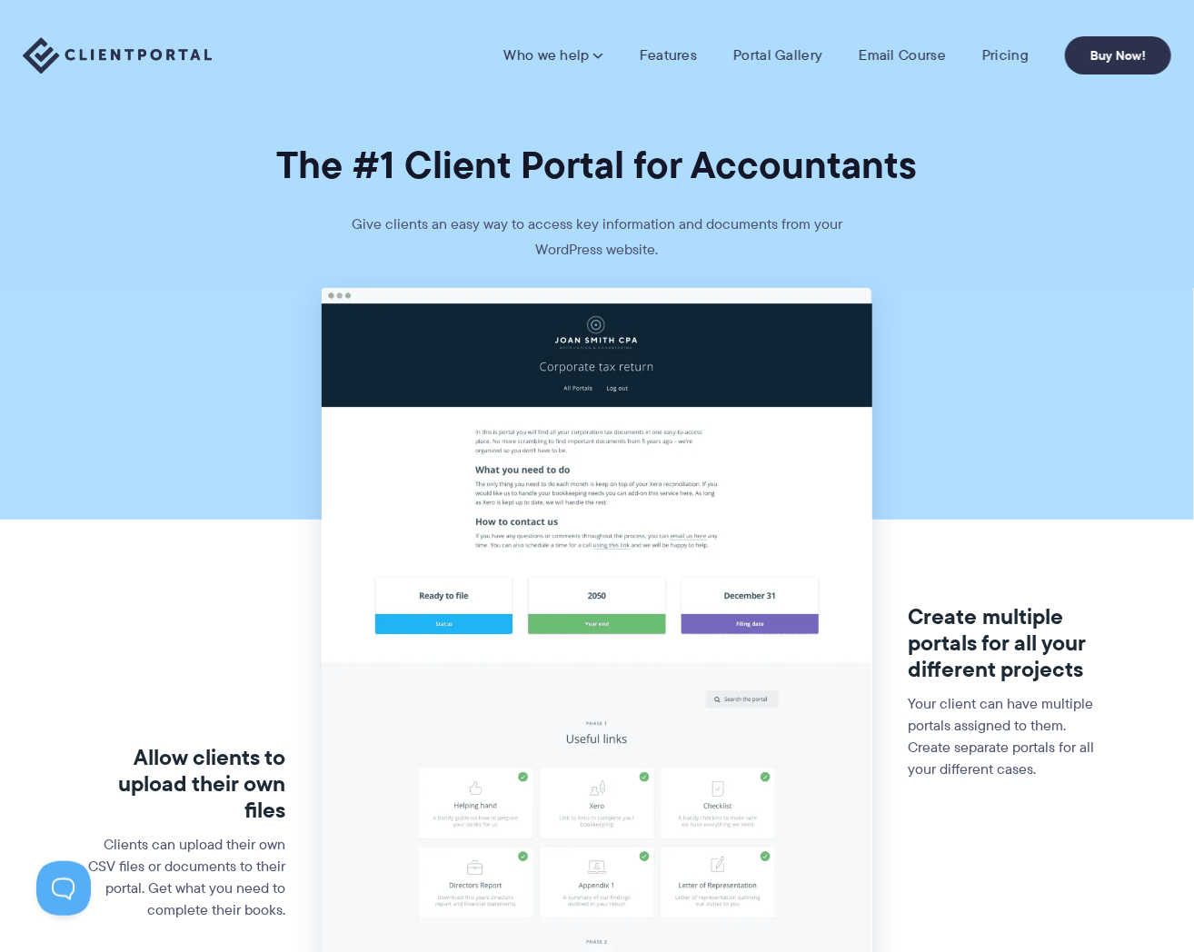
click at [804, 189] on h1 "The #1 Client Portal for Accountants" at bounding box center [597, 165] width 1194 height 48
click at [1018, 60] on link "Pricing" at bounding box center [1005, 55] width 46 height 18
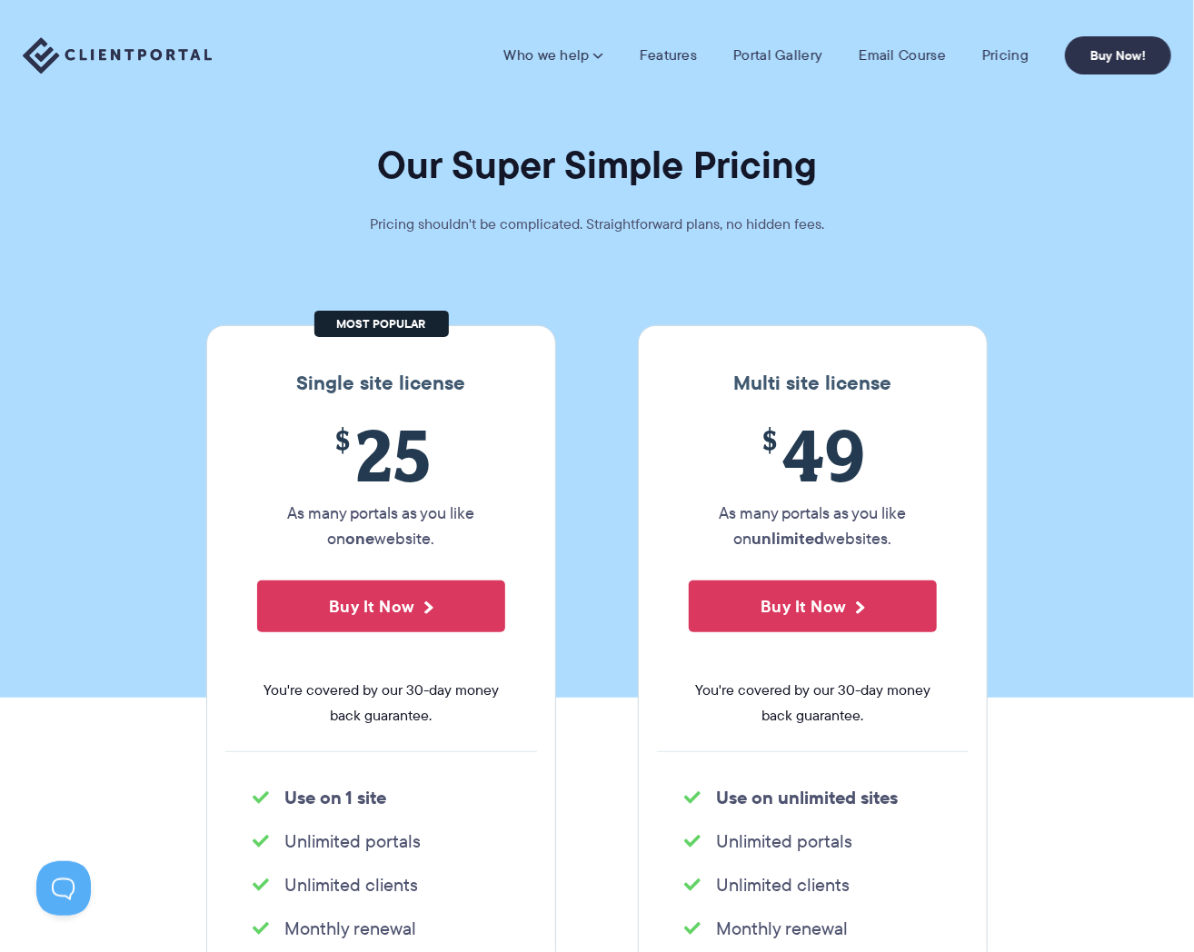
click at [392, 373] on h3 "Single site license" at bounding box center [381, 384] width 312 height 24
click at [391, 327] on div "Single site license $ 25 As many portals as you like on one website. Buy It Now…" at bounding box center [381, 656] width 350 height 663
click at [402, 615] on button "Buy It Now" at bounding box center [381, 607] width 248 height 52
click at [913, 236] on section "Our Super Simple Pricing Pricing shouldn't be complicated. Straightforward plan…" at bounding box center [597, 349] width 1194 height 698
click at [800, 57] on link "Portal Gallery" at bounding box center [777, 55] width 89 height 18
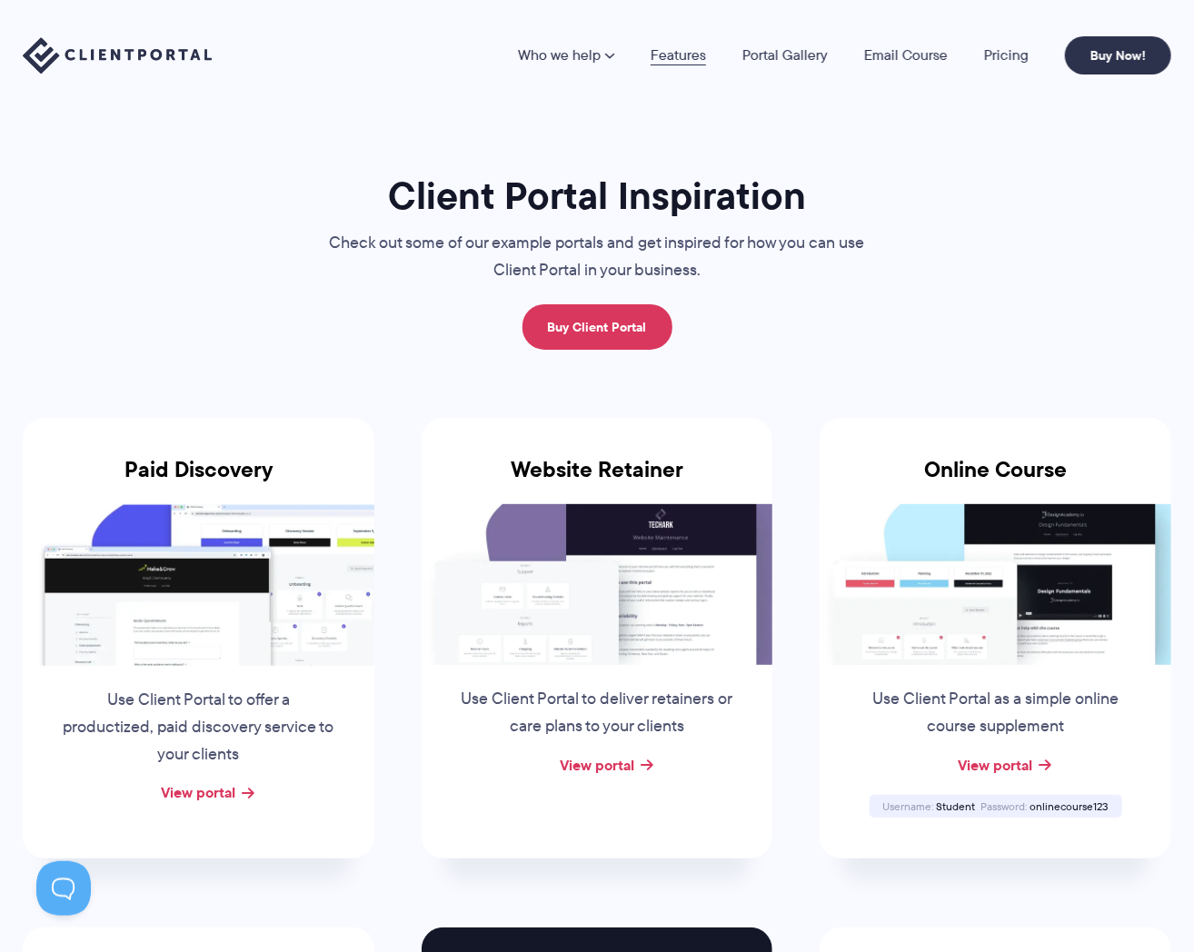
click at [670, 48] on link "Features" at bounding box center [678, 55] width 55 height 15
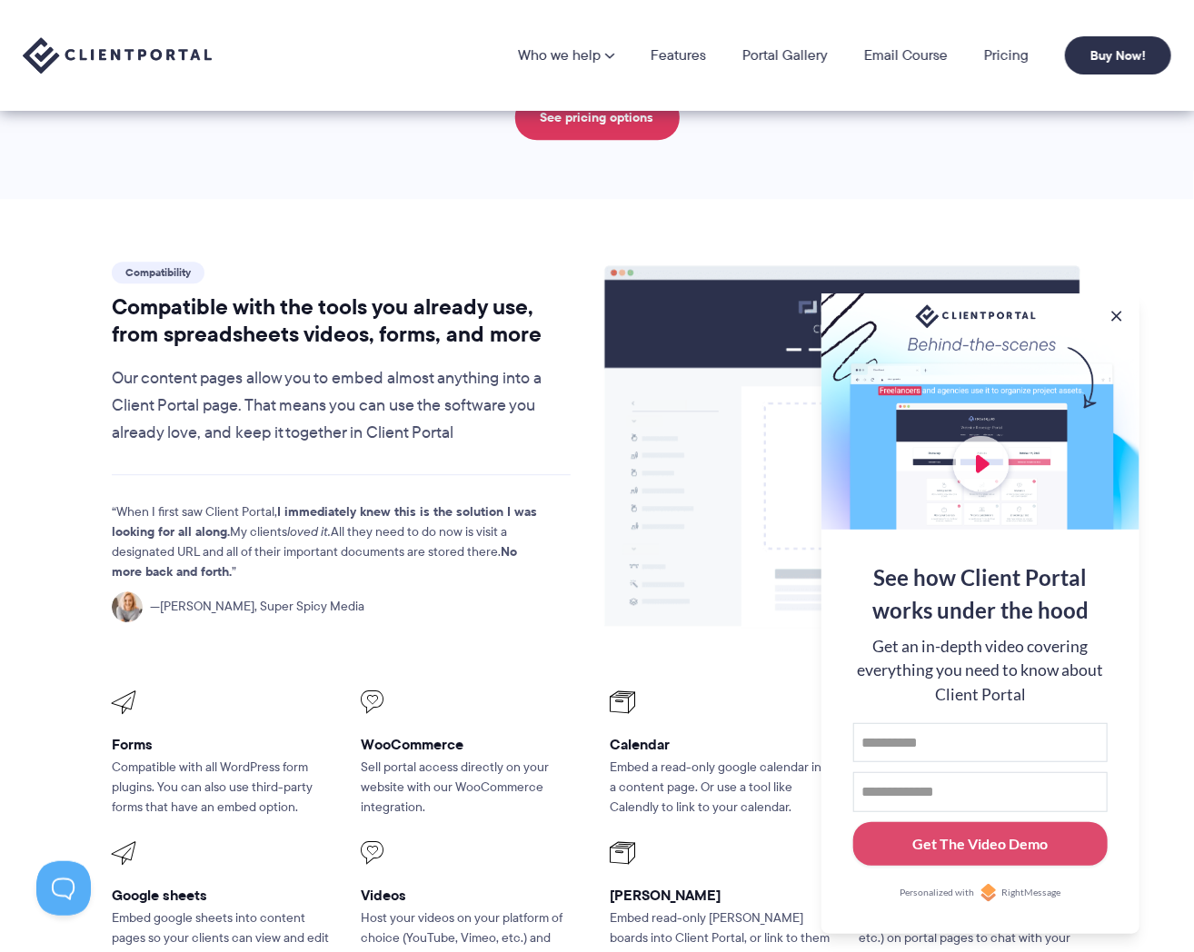
scroll to position [1817, 0]
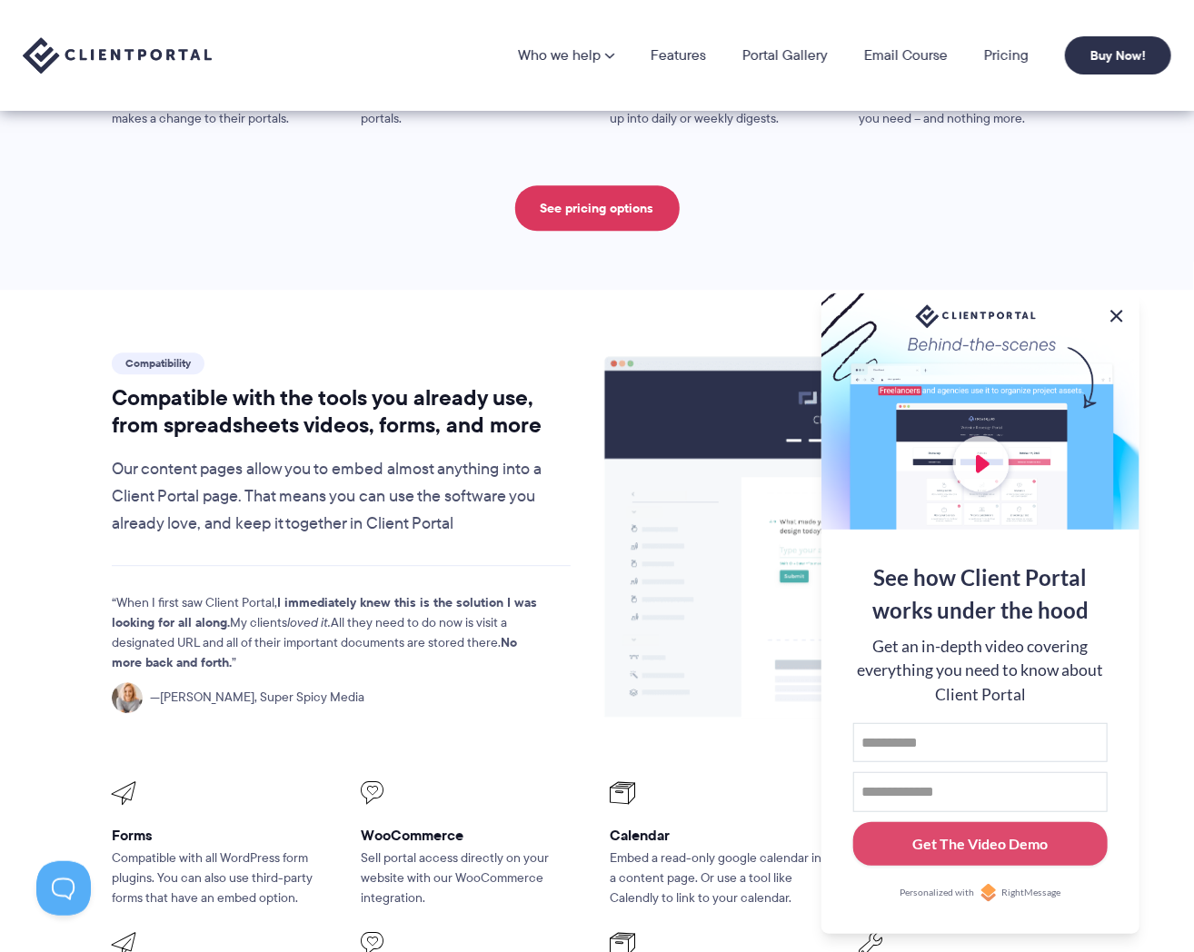
click at [1119, 316] on button at bounding box center [1117, 316] width 22 height 22
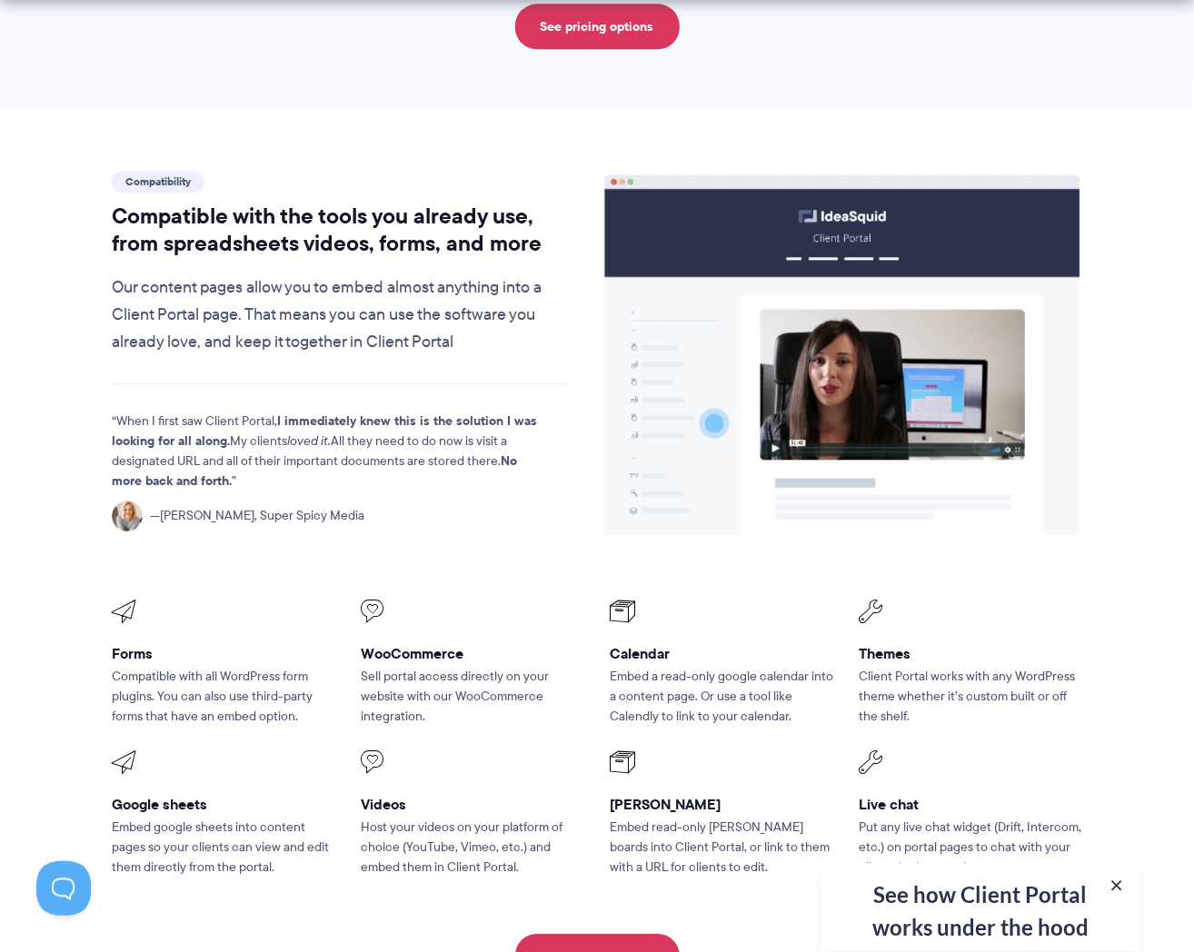
scroll to position [2090, 0]
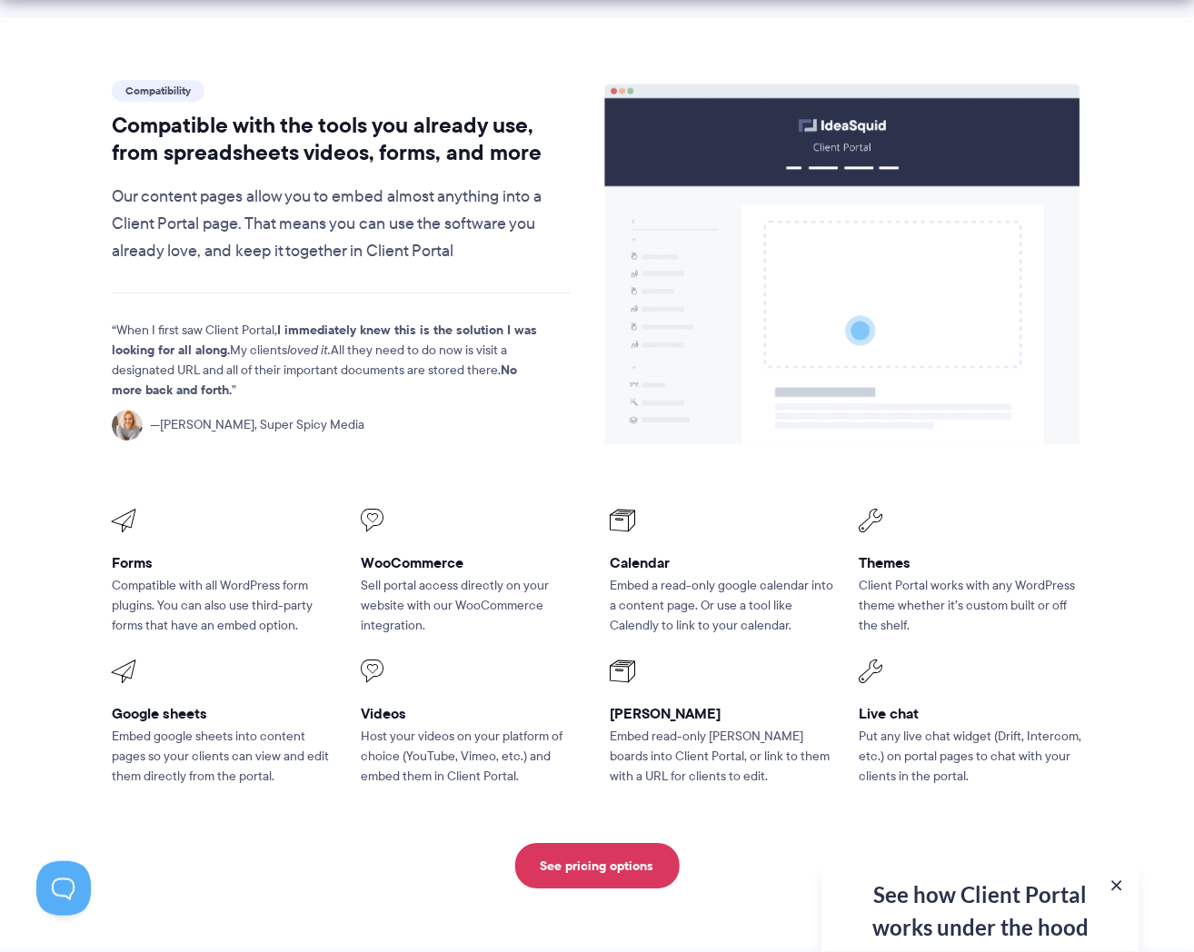
click at [648, 553] on h3 "Calendar" at bounding box center [722, 562] width 224 height 19
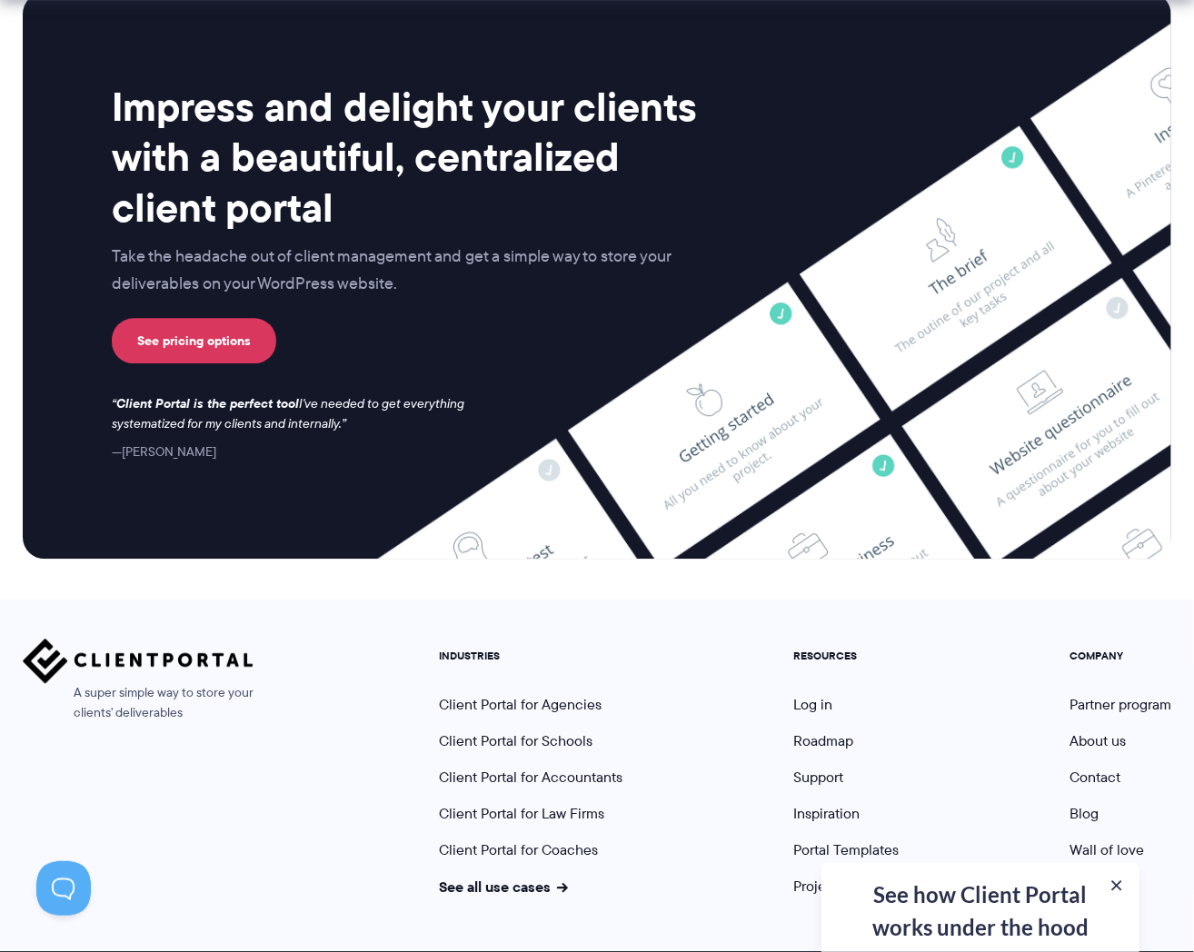
scroll to position [4652, 0]
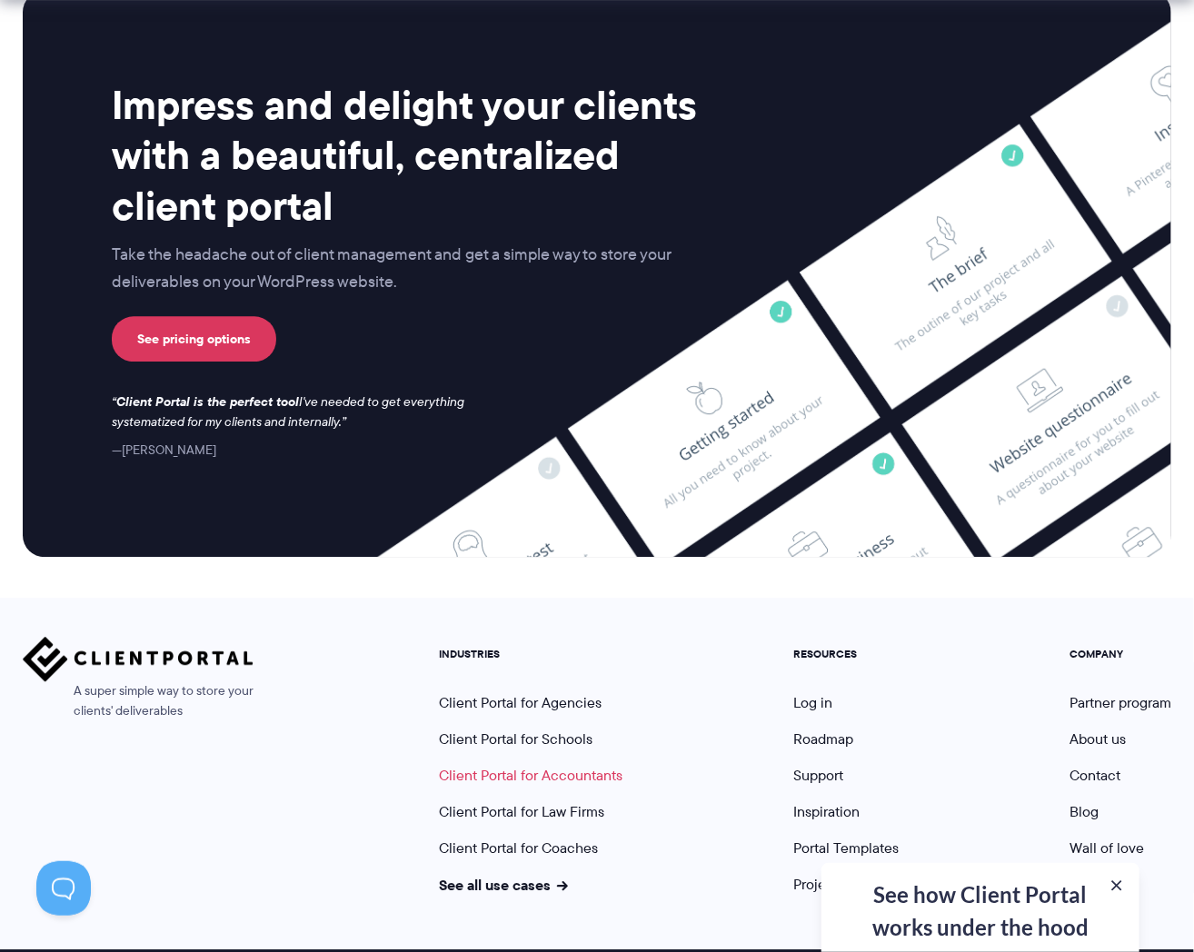
click at [581, 765] on link "Client Portal for Accountants" at bounding box center [531, 775] width 184 height 21
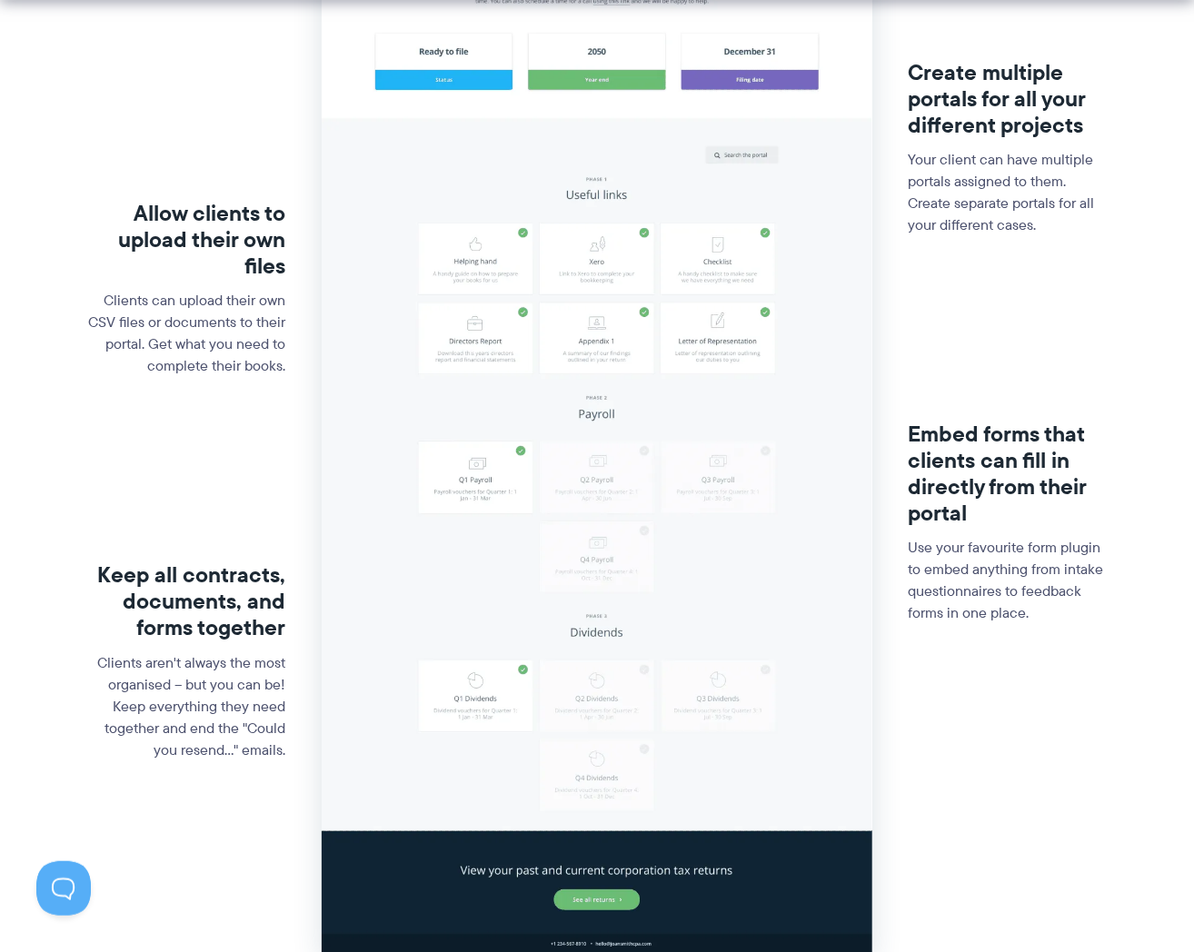
scroll to position [545, 0]
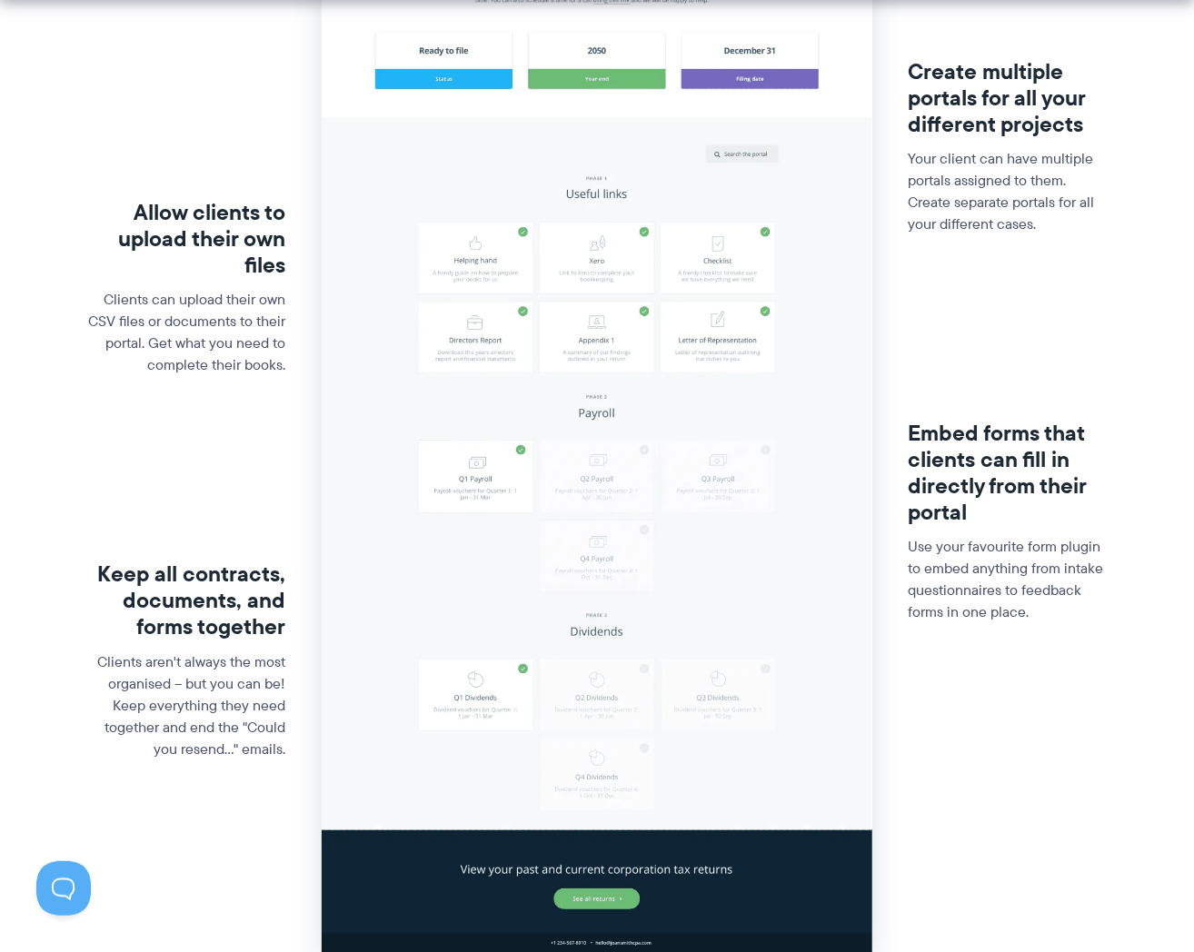
drag, startPoint x: 707, startPoint y: 790, endPoint x: 705, endPoint y: 802, distance: 12.9
click at [707, 790] on img at bounding box center [597, 348] width 550 height 1210
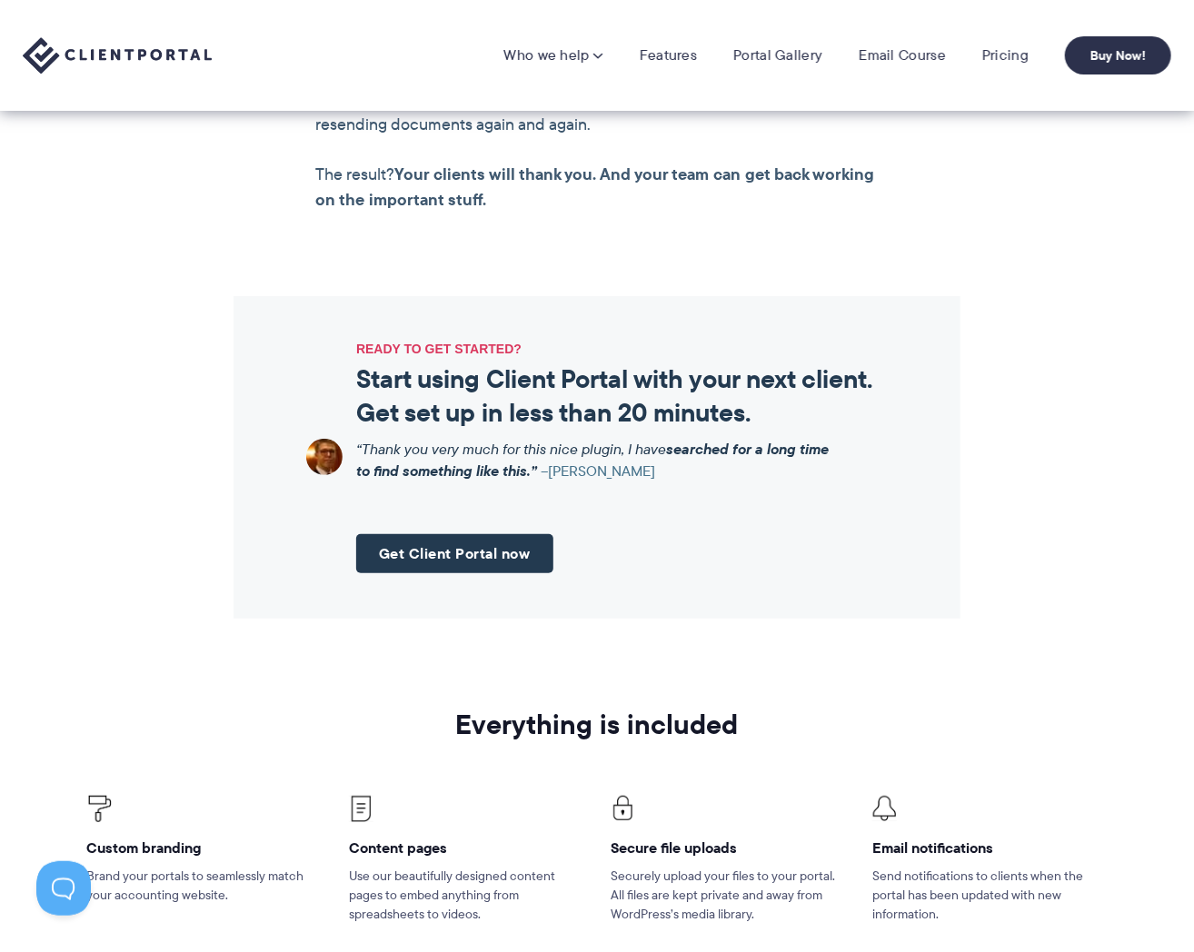
scroll to position [1726, 0]
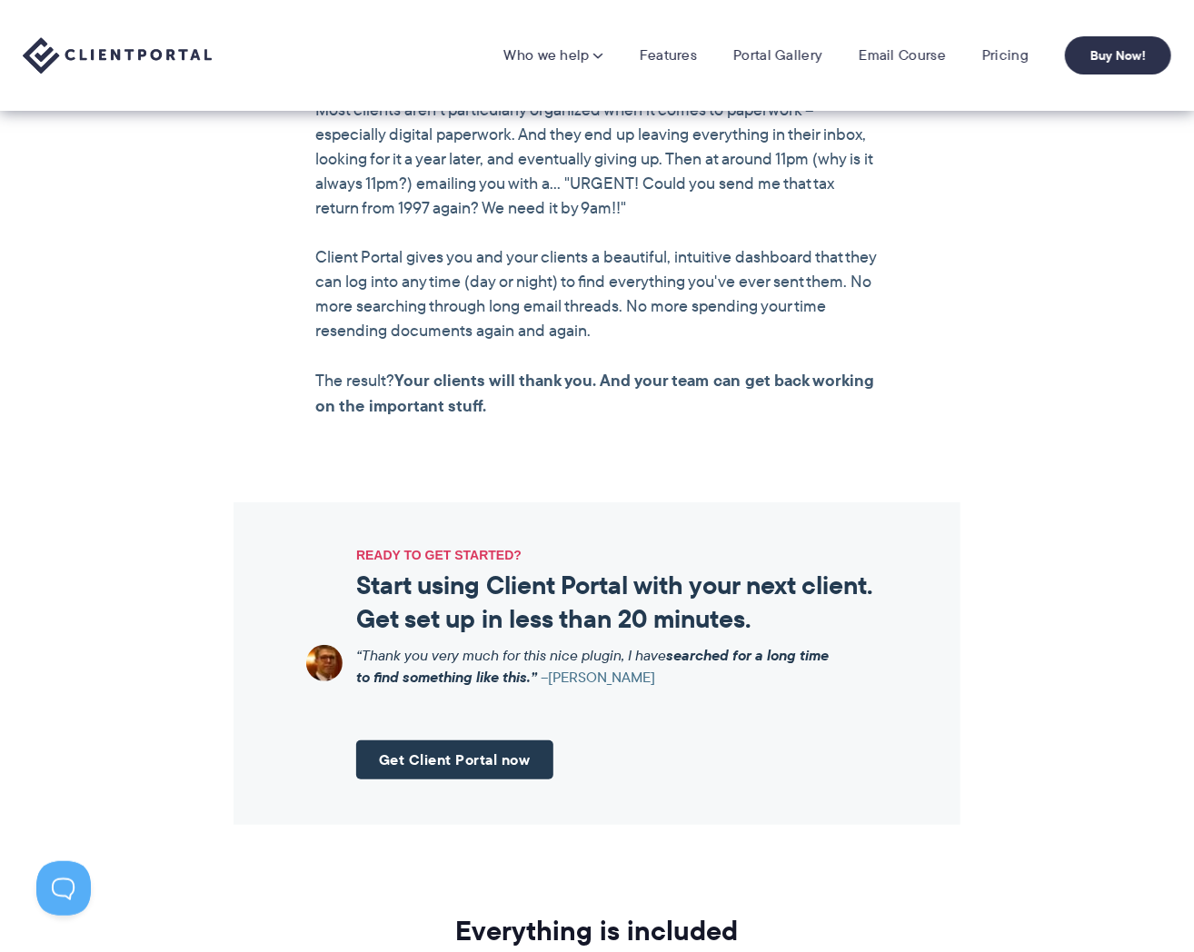
click at [136, 49] on img at bounding box center [117, 55] width 189 height 37
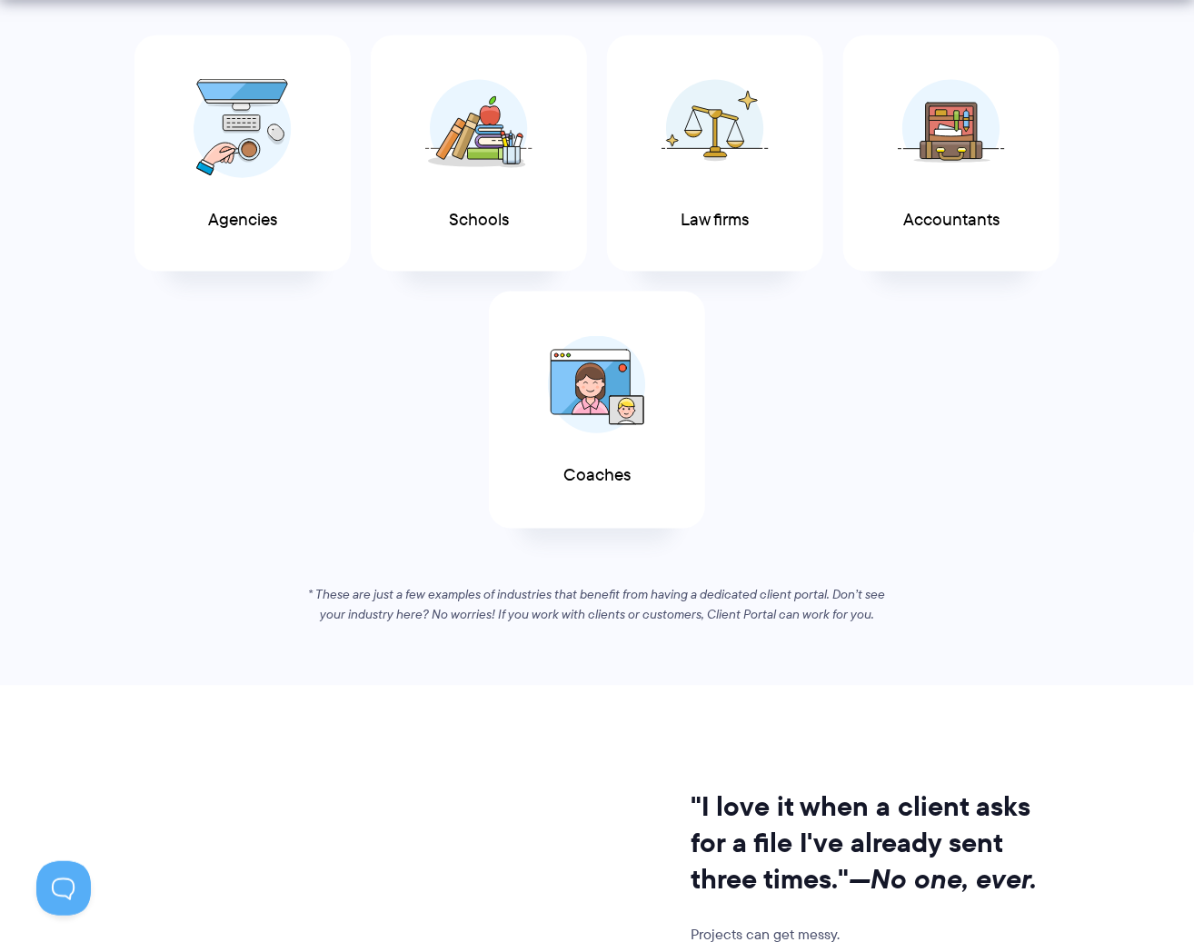
scroll to position [1181, 0]
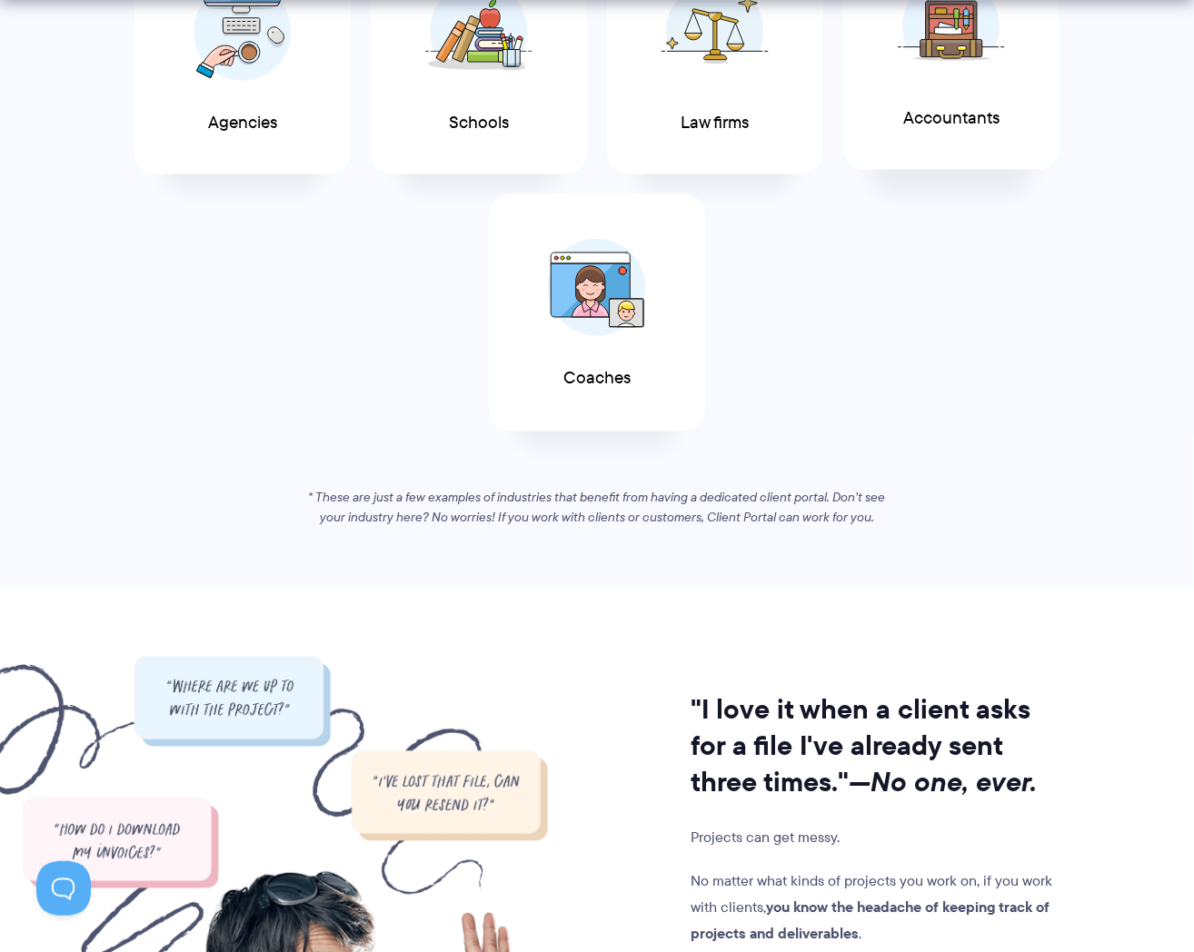
click at [965, 80] on span at bounding box center [951, 27] width 109 height 127
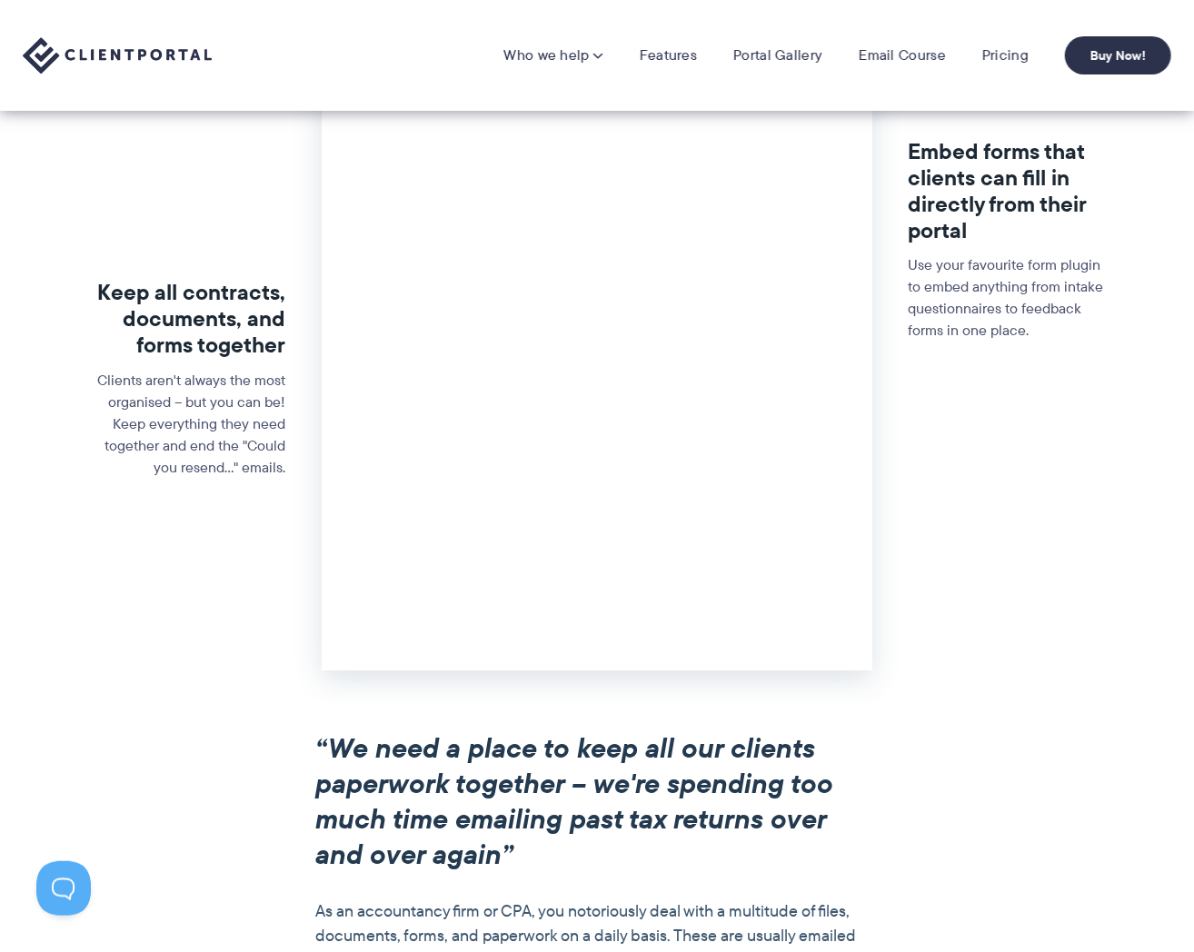
scroll to position [727, 0]
